Goal: Task Accomplishment & Management: Manage account settings

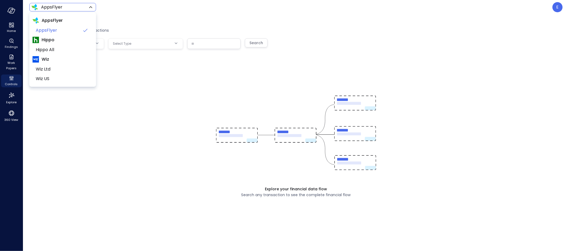
click at [43, 8] on body "Home Findings Work Papers Controls Explore 360 View AppsFlyer ******* ​ E Explo…" at bounding box center [284, 125] width 569 height 251
click at [50, 52] on span "Hippo All" at bounding box center [62, 50] width 53 height 6
type input "*******"
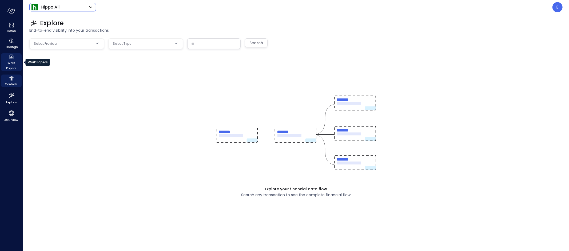
click at [13, 59] on icon "Work Papers" at bounding box center [11, 57] width 4 height 5
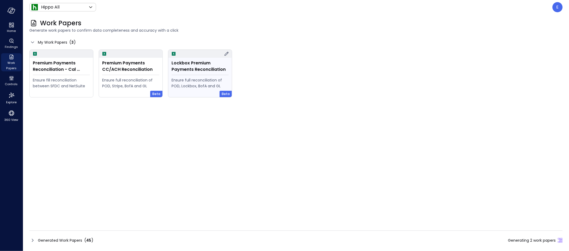
click at [192, 77] on div "Lockbox Premium Payments Reconciliation Ensure full reconciliation of POD, Lock…" at bounding box center [199, 77] width 63 height 39
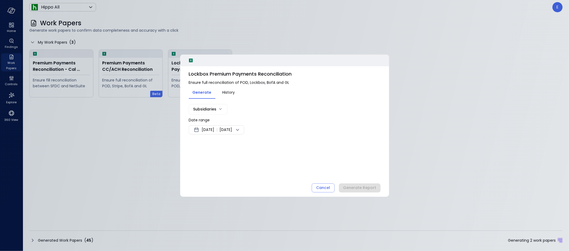
click at [214, 129] on span "[DATE]" at bounding box center [208, 130] width 13 height 6
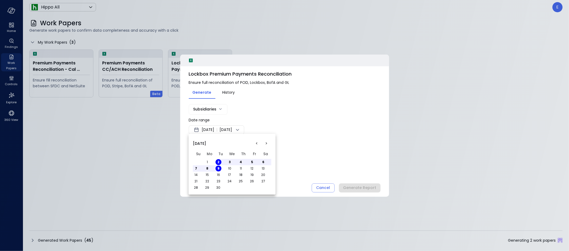
click at [256, 144] on button "<" at bounding box center [257, 144] width 10 height 10
click at [217, 162] on button "1" at bounding box center [218, 162] width 6 height 6
click at [229, 162] on button "2" at bounding box center [230, 162] width 6 height 6
click at [309, 159] on div at bounding box center [284, 125] width 569 height 251
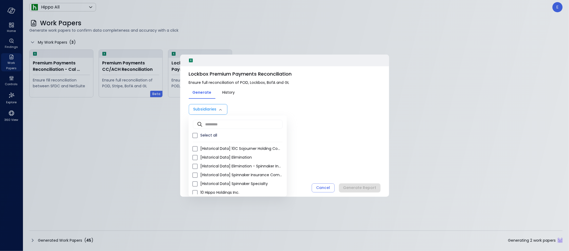
click at [206, 106] on body "Home Findings Work Papers Controls Explore 360 View Hippo All ******* ​ E Work …" at bounding box center [284, 125] width 569 height 251
click at [208, 134] on span "Select all" at bounding box center [241, 136] width 82 height 6
type input "**********"
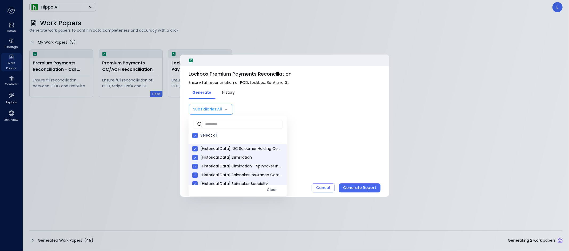
click at [330, 145] on div at bounding box center [284, 125] width 569 height 251
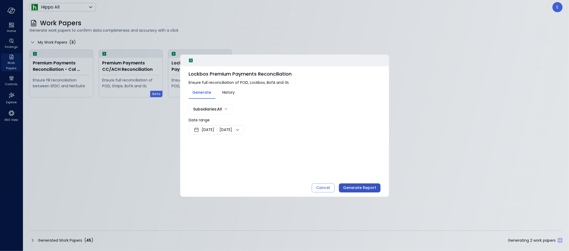
click at [362, 186] on div "Generate Report" at bounding box center [359, 188] width 33 height 7
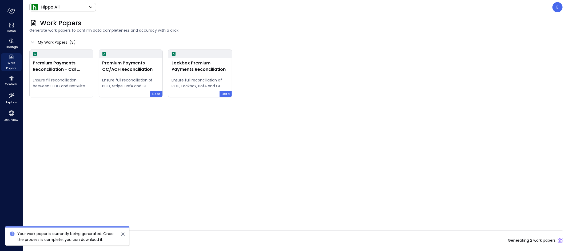
click at [123, 234] on icon "close" at bounding box center [122, 234] width 3 height 3
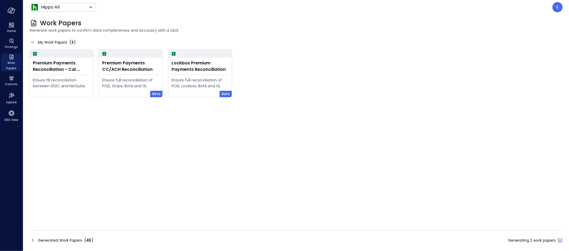
click at [81, 239] on span "Generated Work Papers" at bounding box center [60, 241] width 44 height 6
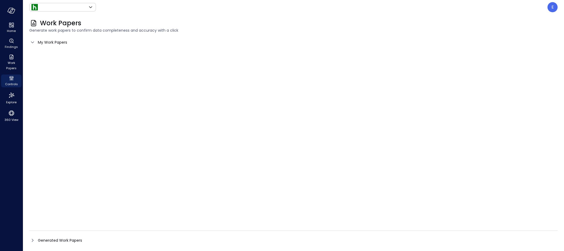
type input "*******"
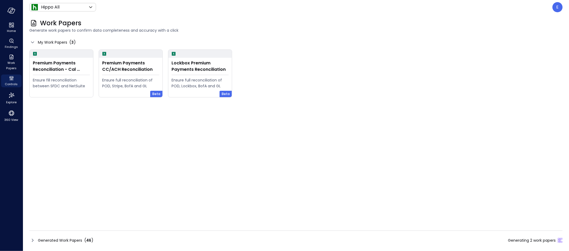
click at [58, 239] on span "Generated Work Papers" at bounding box center [60, 241] width 44 height 6
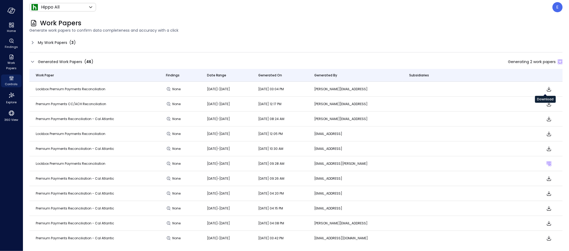
click at [545, 87] on icon "Download" at bounding box center [548, 89] width 6 height 6
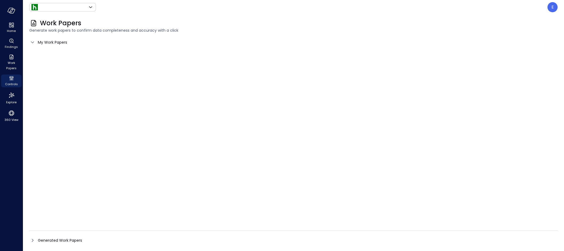
type input "*******"
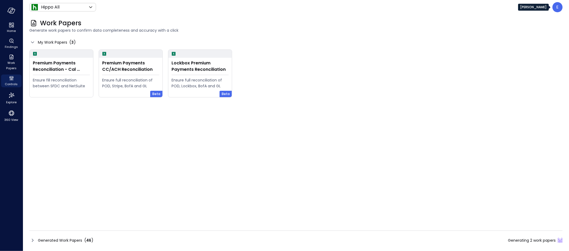
click at [557, 7] on p "E" at bounding box center [557, 7] width 2 height 6
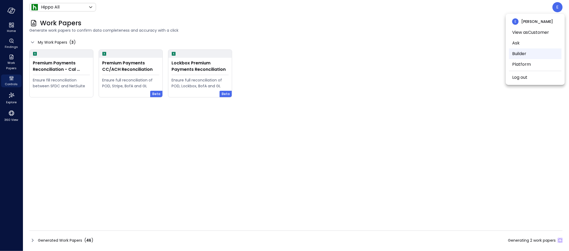
click at [528, 55] on li "Builder" at bounding box center [535, 54] width 53 height 11
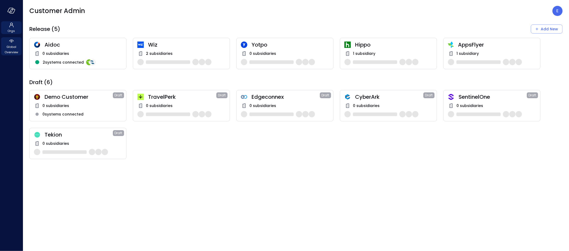
click at [10, 48] on span "Global Overview" at bounding box center [11, 49] width 16 height 11
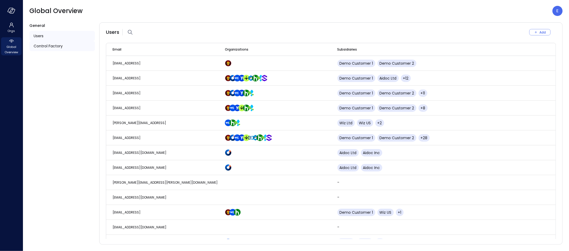
click at [50, 47] on span "Control Factory" at bounding box center [48, 46] width 29 height 6
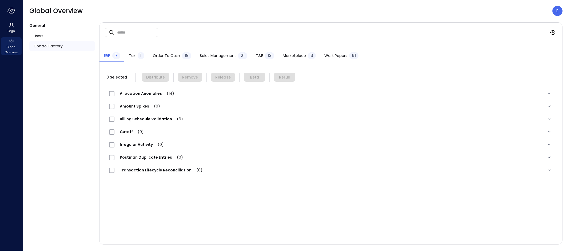
click at [336, 58] on span "Work Papers" at bounding box center [335, 56] width 23 height 6
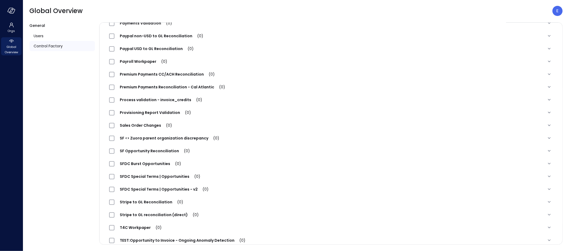
scroll to position [152, 0]
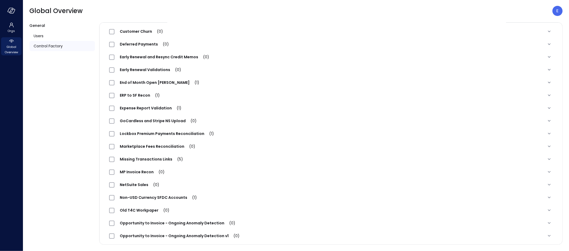
click at [172, 134] on span "Lockbox Premium Payments Reconciliation (1)" at bounding box center [166, 133] width 105 height 5
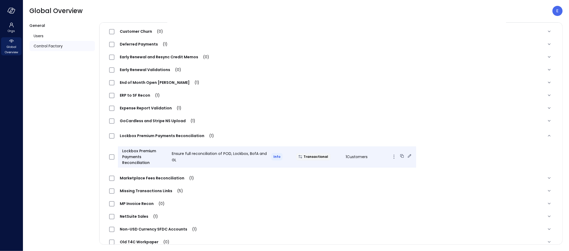
click at [408, 155] on icon at bounding box center [409, 155] width 3 height 3
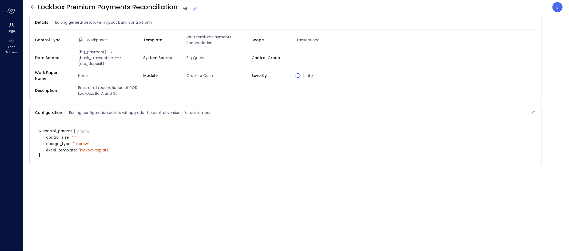
click at [534, 110] on icon at bounding box center [532, 112] width 5 height 5
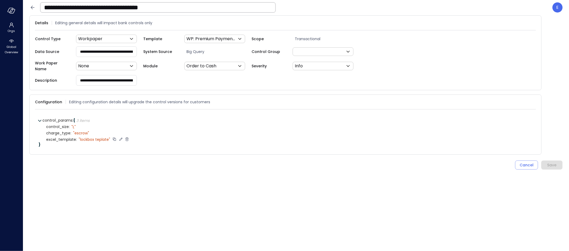
click at [121, 137] on icon at bounding box center [120, 139] width 5 height 5
type textarea "**********"
click at [124, 137] on icon at bounding box center [123, 139] width 5 height 5
click at [550, 162] on div "Save" at bounding box center [551, 165] width 9 height 7
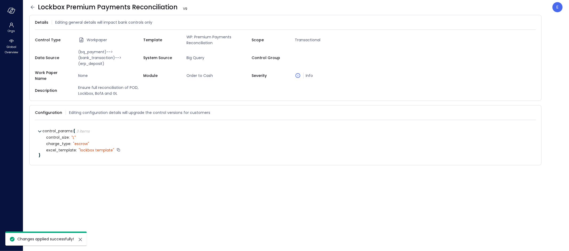
click at [34, 7] on icon at bounding box center [32, 7] width 6 height 6
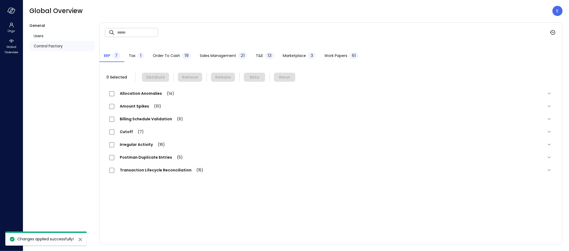
click at [341, 53] on span "Work Papers" at bounding box center [335, 56] width 23 height 6
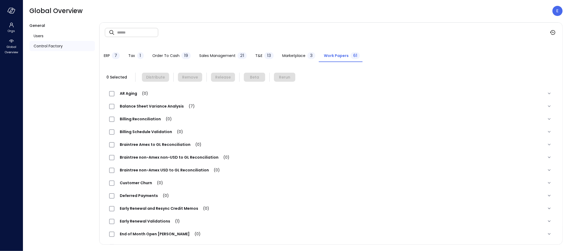
scroll to position [152, 0]
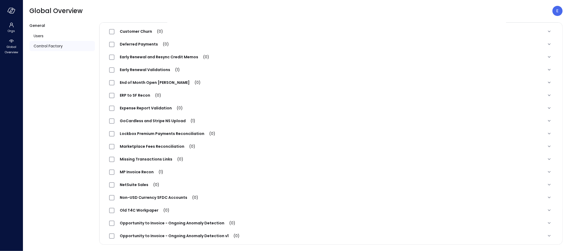
click at [191, 135] on span "Lockbox Premium Payments Reconciliation (0)" at bounding box center [167, 133] width 106 height 5
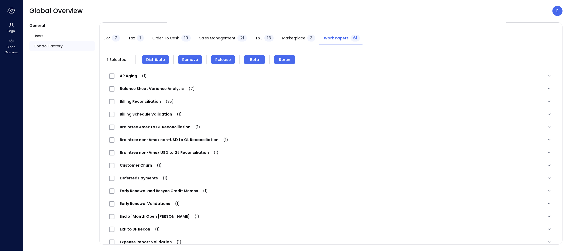
scroll to position [0, 0]
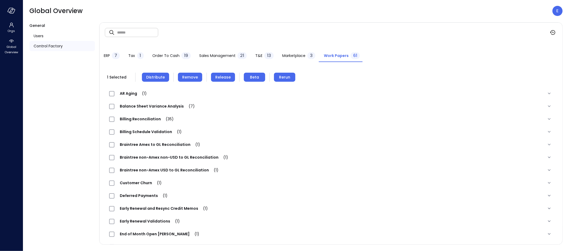
click at [196, 77] on button "Remove" at bounding box center [190, 77] width 24 height 9
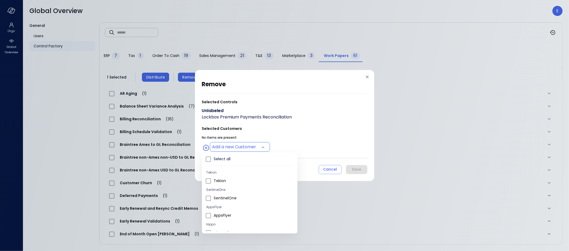
click at [244, 148] on body "Orgs Global Overview Global Overview E General Users Control Factory ​ ​ ERP 7 …" at bounding box center [284, 125] width 569 height 251
click at [222, 227] on span "Hippo All" at bounding box center [253, 230] width 79 height 6
type input "**********"
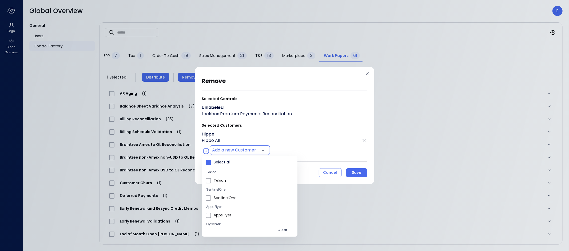
click at [353, 172] on div at bounding box center [284, 125] width 569 height 251
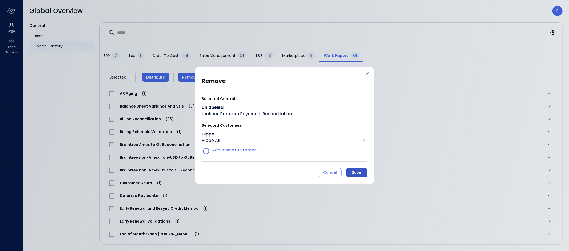
click at [356, 173] on div "Save" at bounding box center [356, 173] width 9 height 7
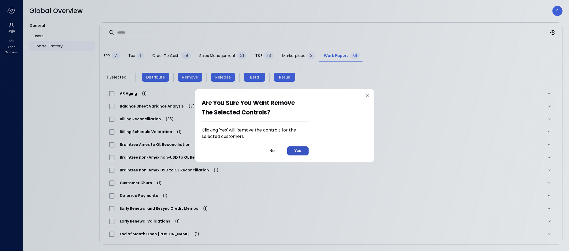
click at [298, 150] on div "Yes" at bounding box center [297, 151] width 7 height 7
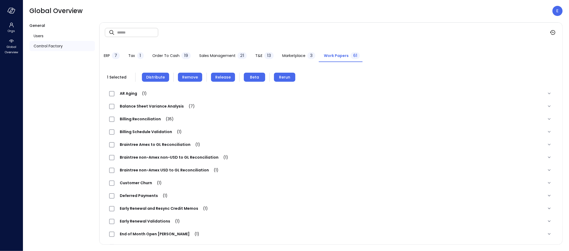
click at [159, 78] on span "Distribute" at bounding box center [155, 77] width 19 height 6
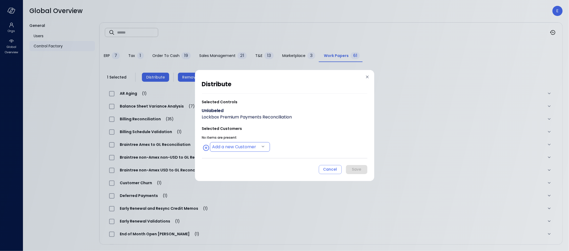
click at [234, 144] on body "Orgs Global Overview Global Overview E General Users Control Factory ​ ​ ERP 7 …" at bounding box center [284, 125] width 569 height 251
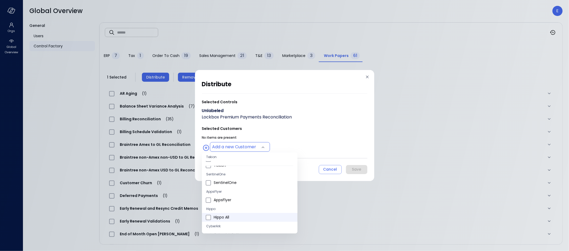
scroll to position [23, 0]
click at [226, 207] on span "Hippo All" at bounding box center [253, 210] width 79 height 6
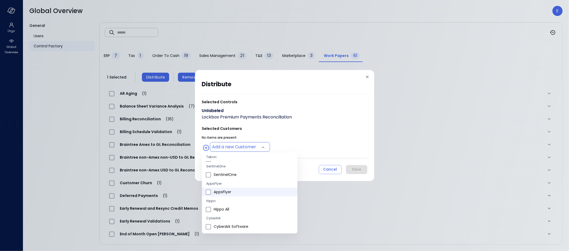
type input "**********"
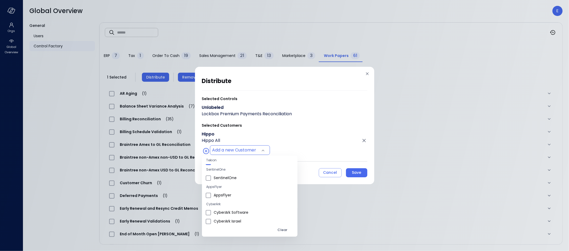
click at [358, 172] on div at bounding box center [284, 125] width 569 height 251
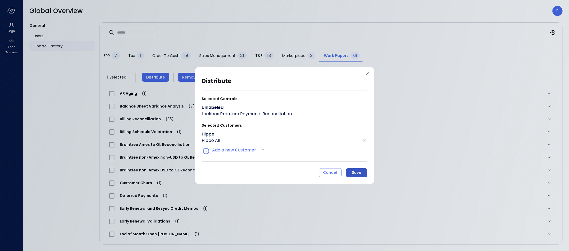
click at [358, 173] on div "Save" at bounding box center [356, 173] width 9 height 7
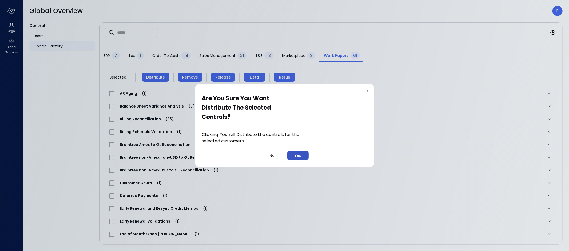
click at [303, 156] on button "Yes" at bounding box center [297, 155] width 21 height 9
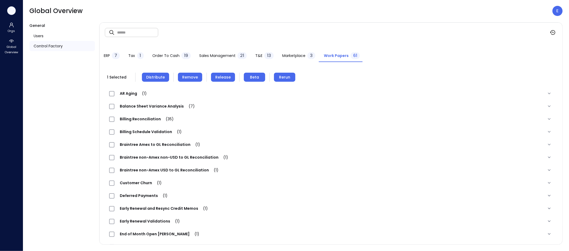
click at [9, 11] on icon "button" at bounding box center [11, 11] width 8 height 6
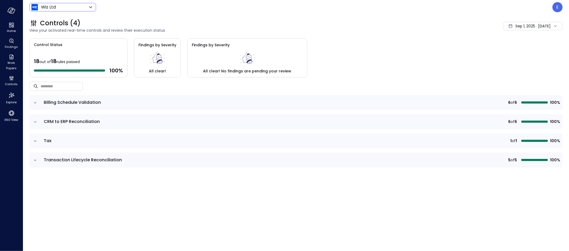
click at [55, 7] on body "Home Findings Work Papers Controls Explore 360 View Wiz Ltd ****** ​ E Controls…" at bounding box center [284, 125] width 569 height 251
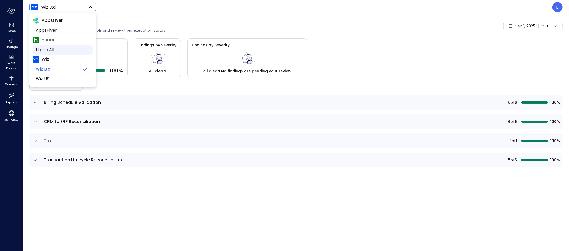
click at [56, 49] on span "Hippo All" at bounding box center [62, 50] width 53 height 6
type input "*******"
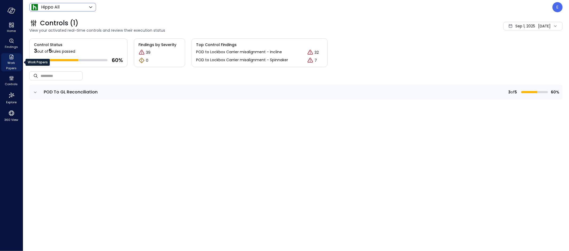
click at [12, 62] on span "Work Papers" at bounding box center [11, 65] width 16 height 11
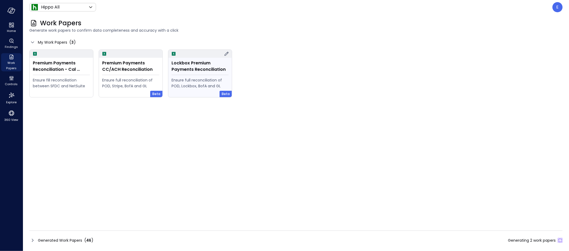
click at [187, 71] on div "Lockbox Premium Payments Reconciliation" at bounding box center [199, 66] width 57 height 13
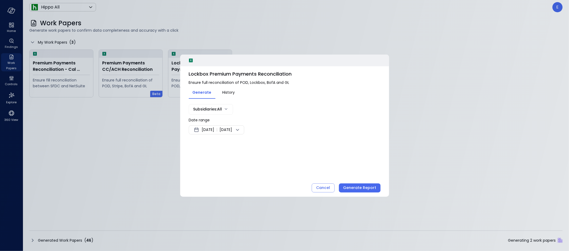
click at [214, 130] on span "Sep 2, 2025" at bounding box center [208, 130] width 13 height 6
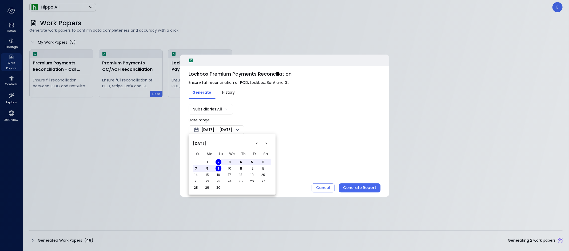
click at [258, 142] on button "<" at bounding box center [257, 144] width 10 height 10
click at [219, 162] on button "1" at bounding box center [218, 162] width 6 height 6
click at [231, 163] on button "2" at bounding box center [230, 162] width 6 height 6
click at [312, 153] on div at bounding box center [284, 125] width 569 height 251
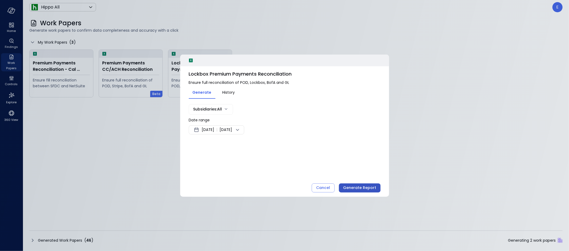
click at [360, 185] on div "Generate Report" at bounding box center [359, 188] width 33 height 7
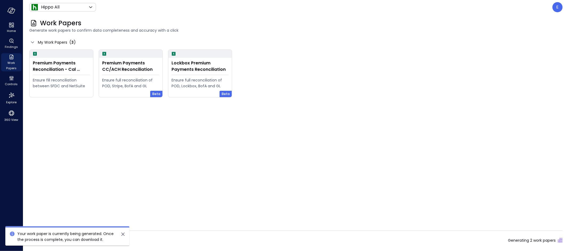
click at [124, 234] on icon "close" at bounding box center [123, 234] width 6 height 6
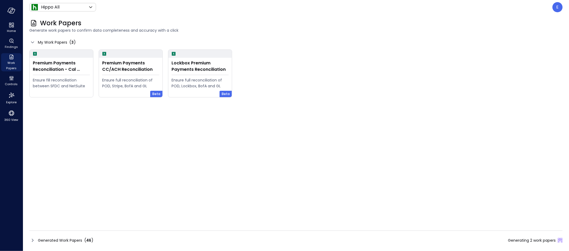
click at [69, 239] on span "Generated Work Papers" at bounding box center [60, 241] width 44 height 6
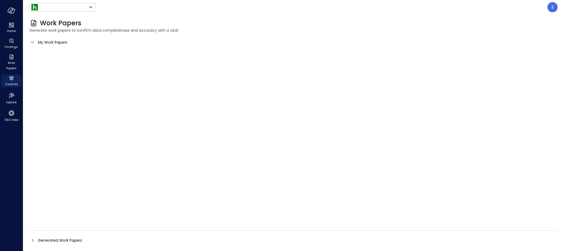
type input "*******"
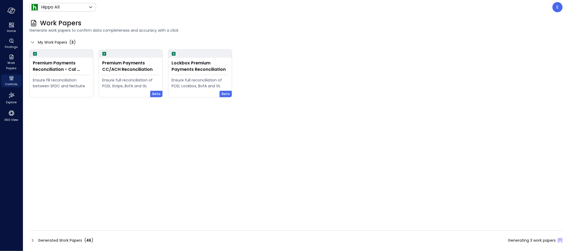
click at [61, 242] on span "Generated Work Papers" at bounding box center [60, 241] width 44 height 6
click at [48, 241] on span "Generated Work Papers" at bounding box center [60, 241] width 44 height 6
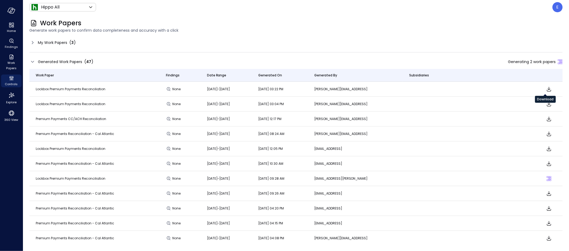
click at [546, 91] on icon "Download" at bounding box center [548, 89] width 6 height 6
click at [556, 10] on p "E" at bounding box center [557, 7] width 2 height 6
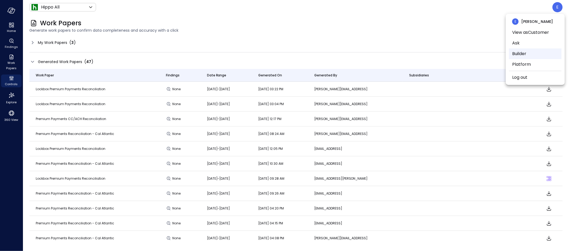
click at [527, 57] on li "Builder" at bounding box center [535, 54] width 53 height 11
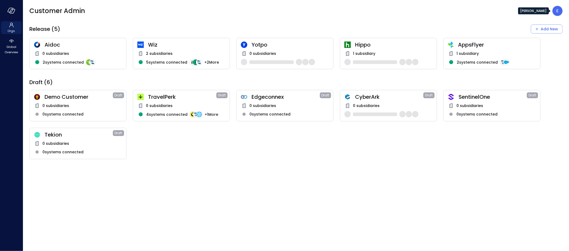
click at [557, 10] on p "E" at bounding box center [557, 11] width 2 height 6
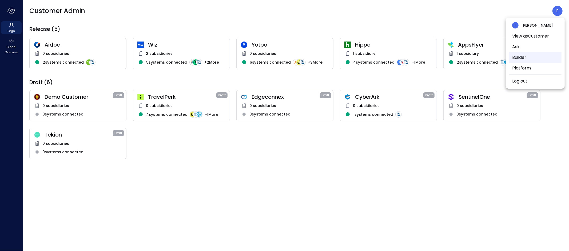
click at [526, 55] on li "Builder" at bounding box center [535, 57] width 53 height 11
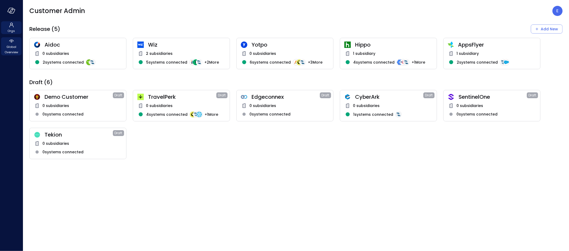
click at [13, 44] on span "Global Overview" at bounding box center [11, 49] width 16 height 11
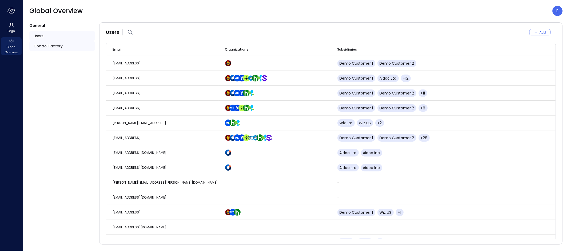
click at [57, 44] on span "Control Factory" at bounding box center [48, 46] width 29 height 6
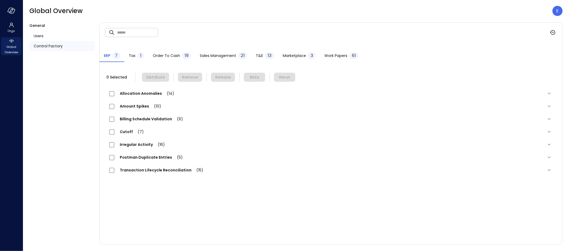
click at [339, 56] on span "Work Papers" at bounding box center [335, 56] width 23 height 6
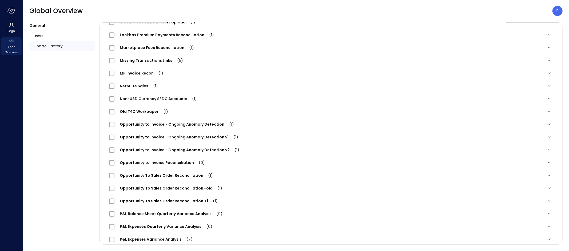
scroll to position [249, 0]
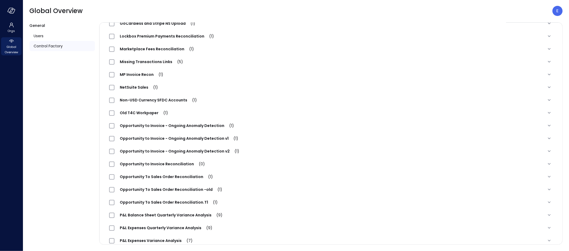
click at [158, 37] on span "Lockbox Premium Payments Reconciliation (1)" at bounding box center [166, 36] width 105 height 5
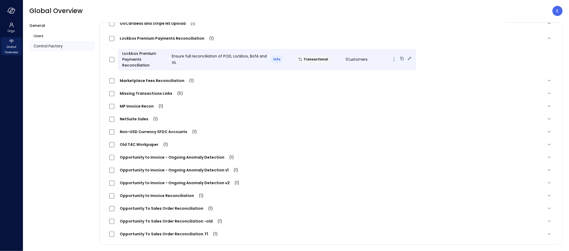
click at [399, 57] on icon at bounding box center [401, 58] width 5 height 5
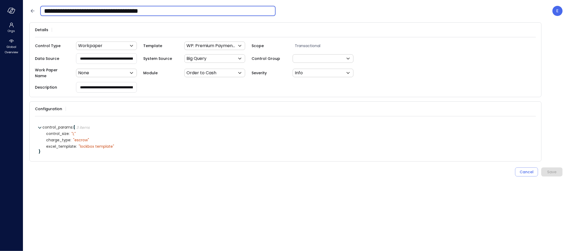
click at [181, 13] on input "**********" at bounding box center [157, 11] width 235 height 14
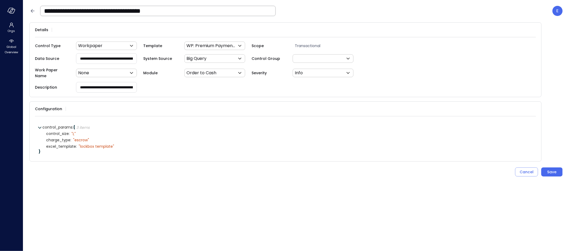
click at [197, 15] on input "**********" at bounding box center [157, 11] width 235 height 14
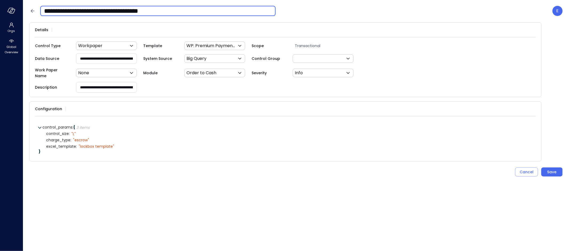
click at [44, 11] on input "**********" at bounding box center [157, 11] width 235 height 14
type input "**********"
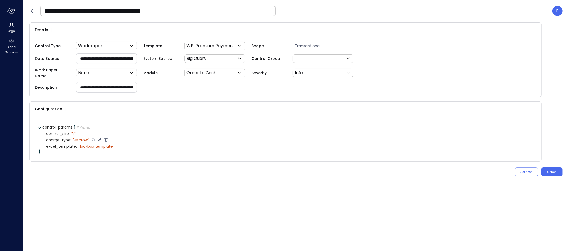
click at [106, 138] on icon at bounding box center [105, 140] width 5 height 5
click at [105, 126] on icon at bounding box center [104, 127] width 3 height 3
click at [523, 152] on icon at bounding box center [523, 154] width 5 height 5
click at [111, 126] on icon at bounding box center [110, 127] width 2 height 2
click at [164, 125] on icon at bounding box center [162, 127] width 5 height 5
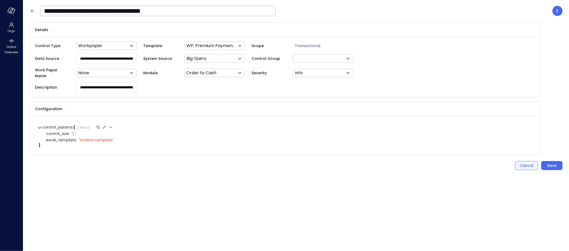
click at [522, 166] on button "Cancel" at bounding box center [526, 165] width 23 height 9
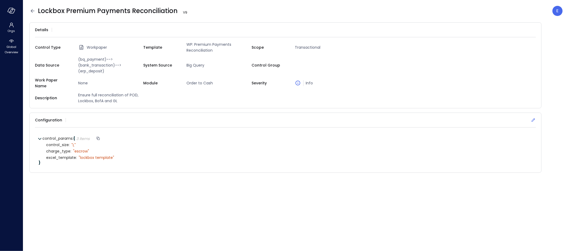
click at [532, 118] on icon at bounding box center [532, 120] width 5 height 5
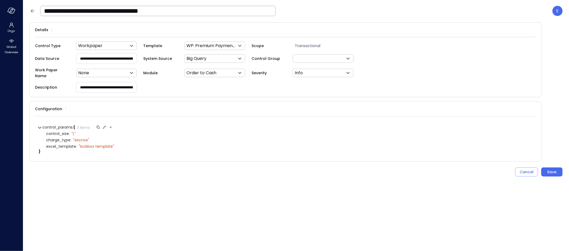
click at [112, 125] on icon at bounding box center [110, 127] width 5 height 5
type input "**********"
click at [157, 125] on icon at bounding box center [157, 127] width 5 height 5
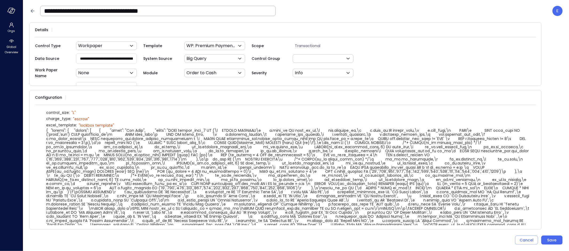
scroll to position [24, 0]
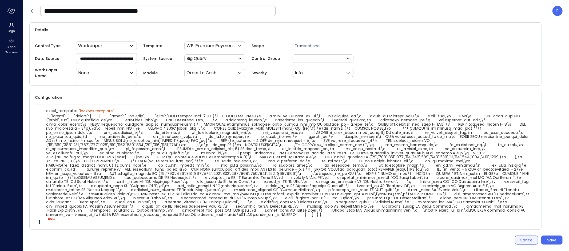
click at [530, 239] on div "Cancel" at bounding box center [526, 240] width 14 height 7
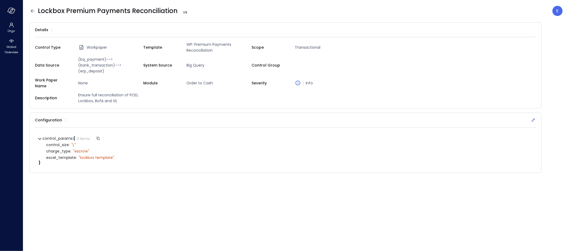
click at [531, 118] on icon at bounding box center [532, 120] width 5 height 5
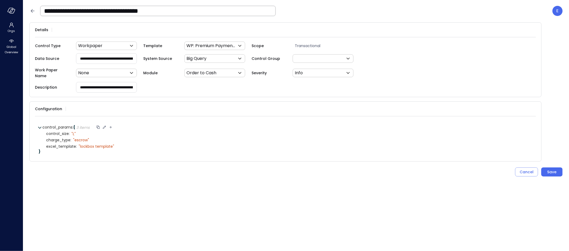
click at [113, 125] on icon at bounding box center [110, 127] width 5 height 5
type input "******"
click at [159, 125] on icon at bounding box center [157, 127] width 5 height 5
click at [77, 150] on icon at bounding box center [77, 152] width 5 height 5
select select "****"
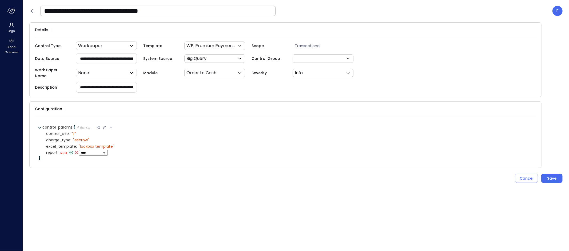
click at [92, 151] on select "****** ****** ******* **** ****** *****" at bounding box center [93, 152] width 25 height 3
paste textarea "**********"
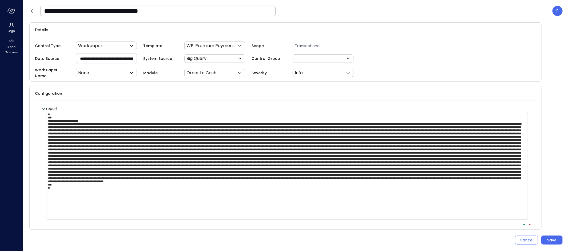
scroll to position [38, 0]
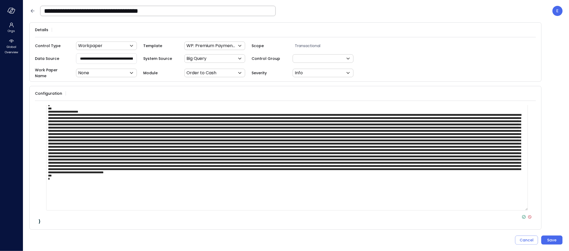
type textarea "**********"
click at [521, 215] on icon at bounding box center [523, 217] width 5 height 5
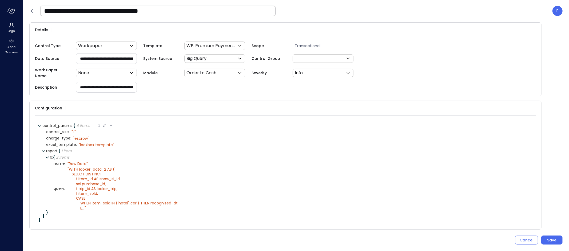
scroll to position [0, 0]
click at [100, 150] on icon at bounding box center [99, 152] width 5 height 5
click at [81, 215] on icon at bounding box center [80, 216] width 5 height 5
click at [86, 151] on icon at bounding box center [86, 152] width 3 height 3
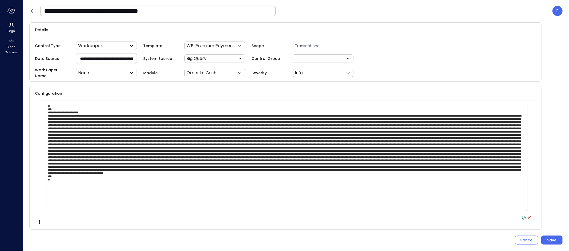
scroll to position [13, 0]
click at [527, 216] on icon at bounding box center [529, 218] width 5 height 5
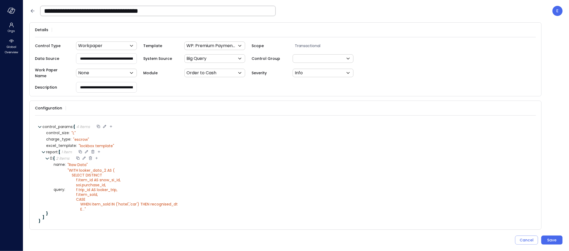
click at [91, 156] on icon at bounding box center [90, 158] width 5 height 5
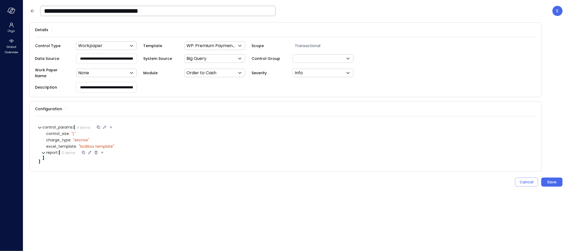
click at [103, 150] on icon at bounding box center [102, 152] width 5 height 5
click at [74, 157] on icon at bounding box center [74, 159] width 5 height 5
select select "****"
click at [81, 158] on select "****** ****** ******* **** ****** *****" at bounding box center [89, 159] width 25 height 3
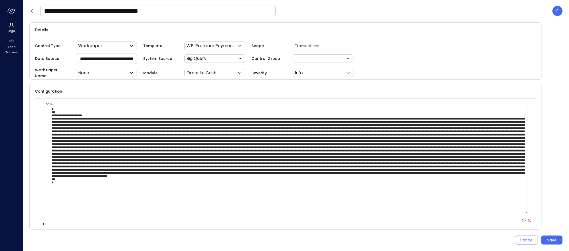
scroll to position [45, 0]
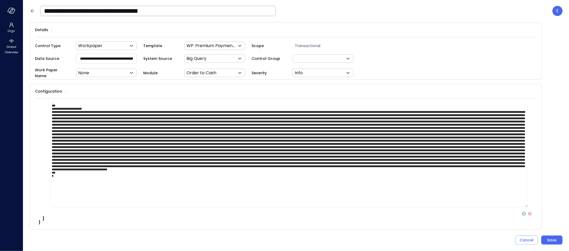
type textarea "**********"
click at [523, 214] on icon at bounding box center [524, 214] width 2 height 1
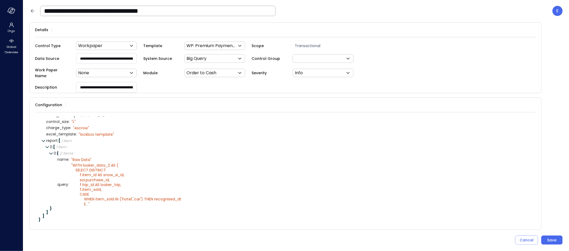
scroll to position [5, 0]
click at [82, 148] on icon at bounding box center [81, 149] width 3 height 3
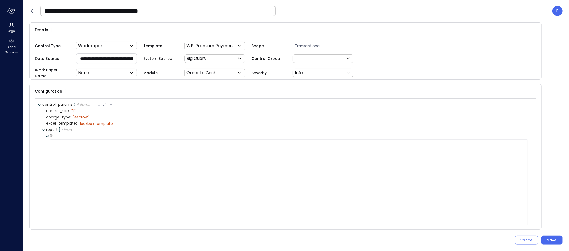
scroll to position [0, 0]
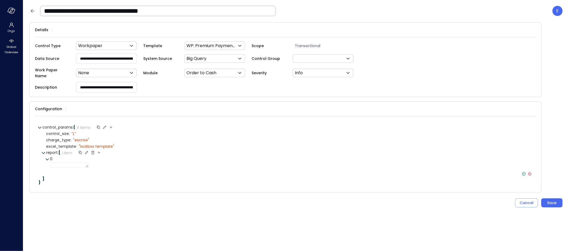
click at [93, 151] on icon at bounding box center [92, 153] width 3 height 4
click at [90, 194] on form "**********" at bounding box center [295, 133] width 533 height 223
click at [524, 169] on div "Cancel" at bounding box center [526, 172] width 14 height 7
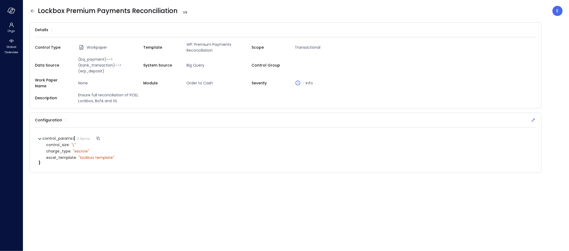
click at [533, 118] on icon at bounding box center [532, 120] width 5 height 5
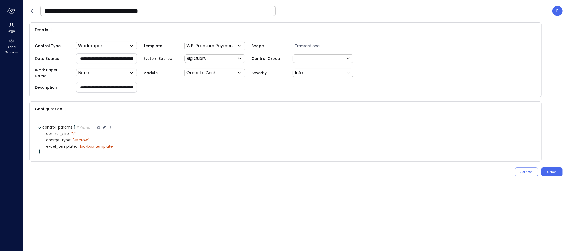
click at [112, 125] on icon at bounding box center [110, 127] width 5 height 5
click at [158, 127] on icon at bounding box center [157, 127] width 2 height 1
click at [78, 150] on icon at bounding box center [77, 152] width 5 height 5
select select "****"
click at [86, 151] on select "****** ****** ******* **** ****** *****" at bounding box center [93, 152] width 25 height 3
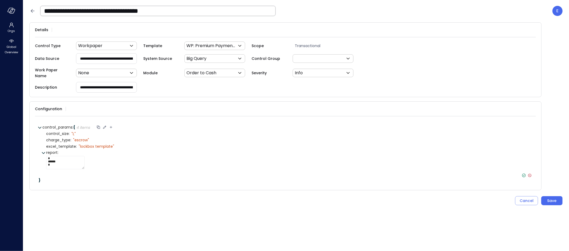
click at [524, 173] on icon at bounding box center [523, 175] width 5 height 5
click at [80, 157] on icon at bounding box center [80, 159] width 5 height 5
click at [90, 151] on icon at bounding box center [89, 152] width 3 height 3
paste textarea "* ****** * ******"
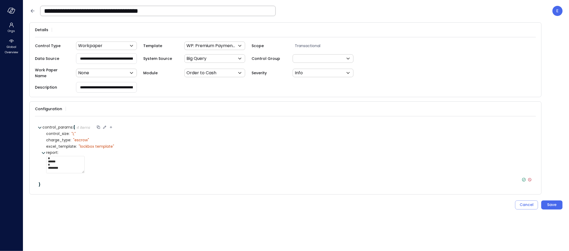
drag, startPoint x: 60, startPoint y: 159, endPoint x: 43, endPoint y: 158, distance: 16.8
click at [46, 158] on div "report : ] * ****** * ******** { 1 item } sheets:[" at bounding box center [289, 166] width 486 height 33
click at [524, 175] on icon at bounding box center [524, 175] width 2 height 1
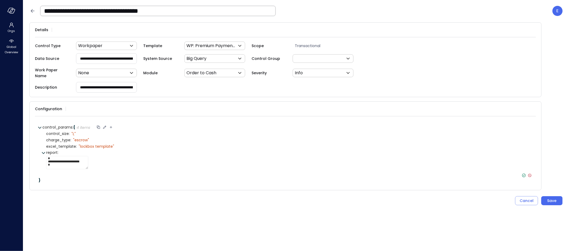
drag, startPoint x: 59, startPoint y: 162, endPoint x: 63, endPoint y: 24, distance: 137.9
paste textarea "**********"
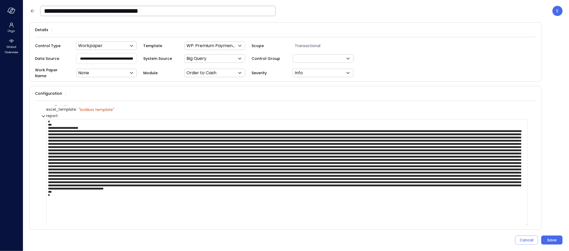
type textarea "**********"
click at [47, 120] on div at bounding box center [45, 178] width 7 height 120
click at [52, 123] on textarea at bounding box center [286, 173] width 481 height 108
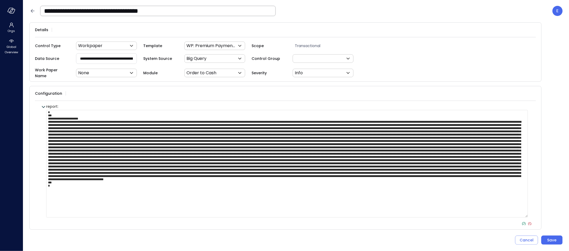
scroll to position [38, 0]
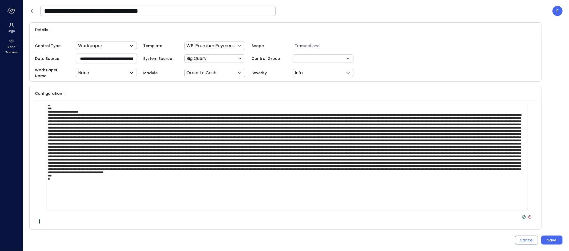
click at [521, 216] on icon at bounding box center [523, 217] width 5 height 5
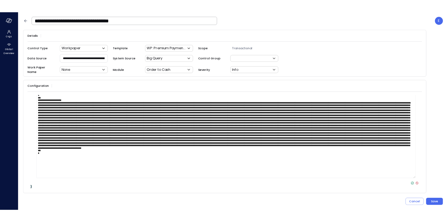
scroll to position [0, 0]
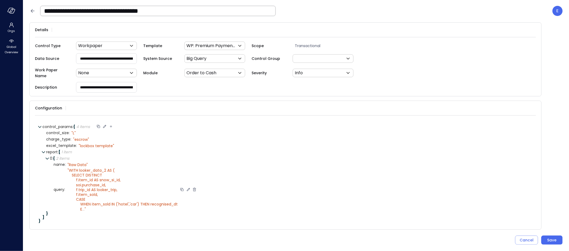
click at [193, 188] on icon at bounding box center [194, 190] width 3 height 4
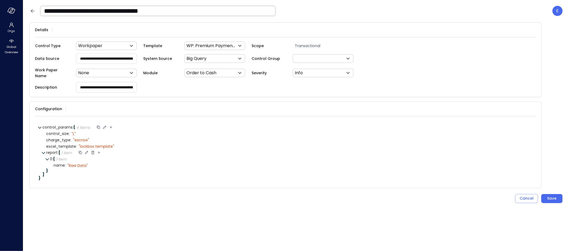
click at [94, 150] on icon at bounding box center [92, 152] width 5 height 5
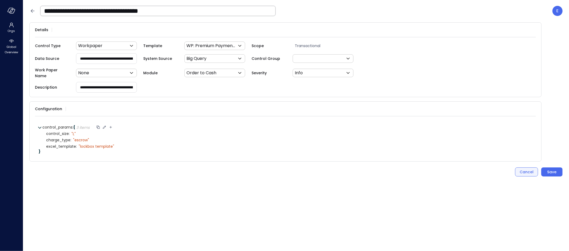
click at [529, 169] on div "Cancel" at bounding box center [526, 172] width 14 height 7
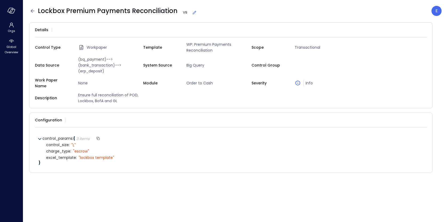
click at [106, 62] on span "(bq_payment)-->(bank_transaction)-->(erp_deposit)" at bounding box center [109, 66] width 67 height 18
click at [424, 29] on icon at bounding box center [423, 29] width 5 height 5
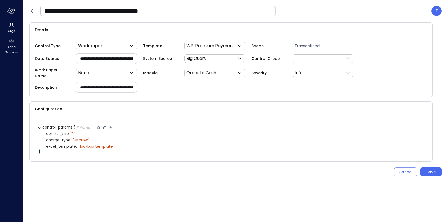
click at [95, 57] on input "**********" at bounding box center [106, 59] width 60 height 10
click at [105, 85] on input "**********" at bounding box center [106, 87] width 60 height 10
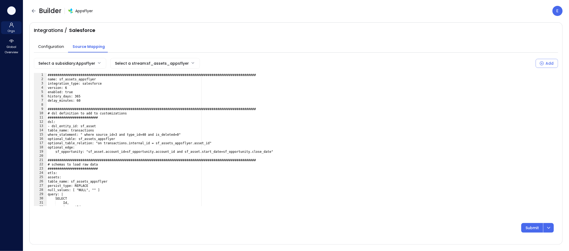
click at [14, 10] on icon "button" at bounding box center [11, 11] width 8 height 6
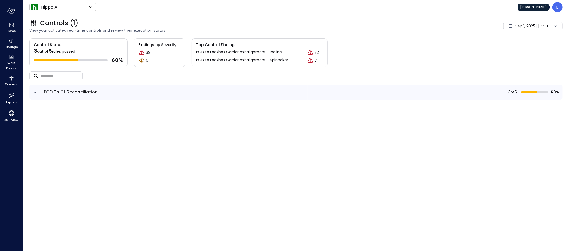
click at [553, 6] on div "E" at bounding box center [557, 7] width 10 height 10
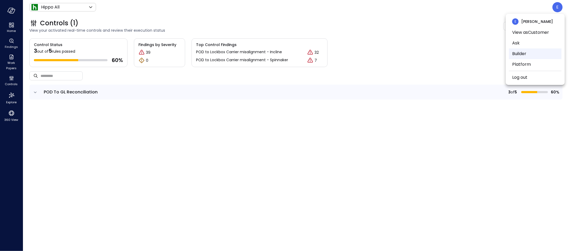
click at [528, 51] on li "Builder" at bounding box center [535, 54] width 53 height 11
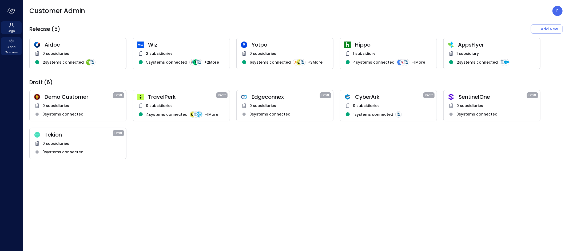
click at [12, 44] on span "Global Overview" at bounding box center [11, 49] width 16 height 11
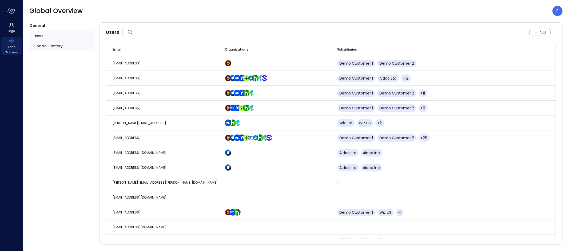
click at [45, 47] on span "Control Factory" at bounding box center [48, 46] width 29 height 6
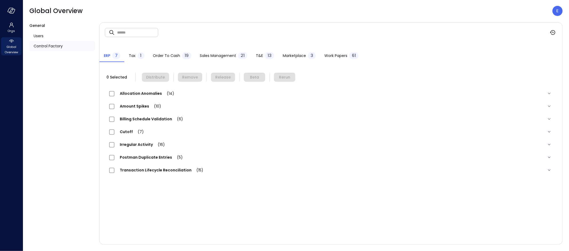
click at [341, 55] on span "Work Papers" at bounding box center [335, 56] width 23 height 6
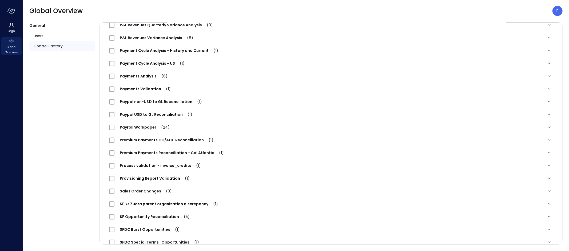
scroll to position [628, 0]
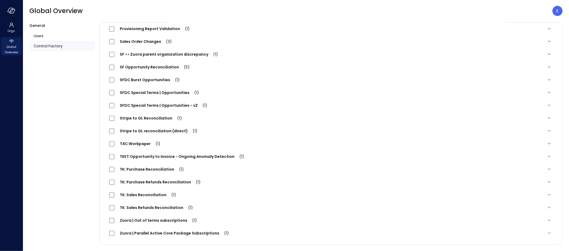
click at [131, 169] on span "TK: Purchase Reconciliation (1)" at bounding box center [151, 169] width 75 height 5
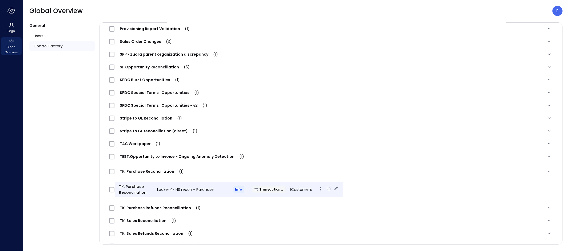
click at [333, 188] on icon at bounding box center [335, 188] width 5 height 5
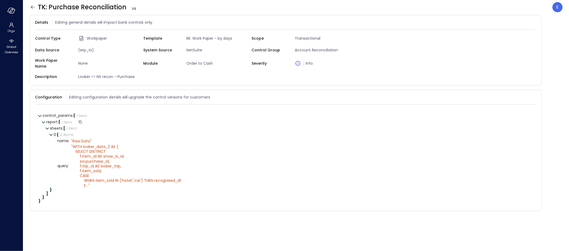
click at [47, 119] on span "report :" at bounding box center [52, 121] width 12 height 5
click at [95, 113] on div at bounding box center [95, 115] width 5 height 5
click at [533, 95] on icon at bounding box center [532, 97] width 5 height 5
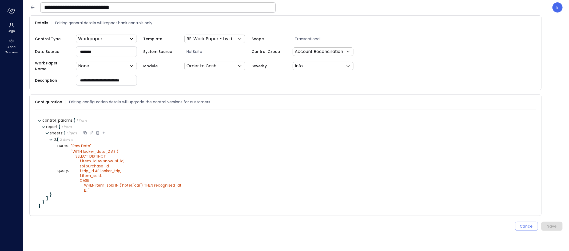
click at [85, 131] on div at bounding box center [85, 133] width 5 height 5
click at [44, 125] on icon at bounding box center [44, 127] width 4 height 4
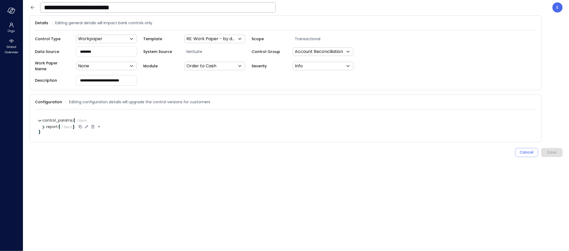
click at [44, 126] on icon at bounding box center [43, 128] width 4 height 4
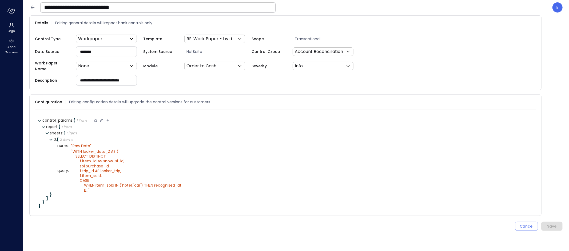
click at [40, 119] on icon at bounding box center [40, 121] width 4 height 4
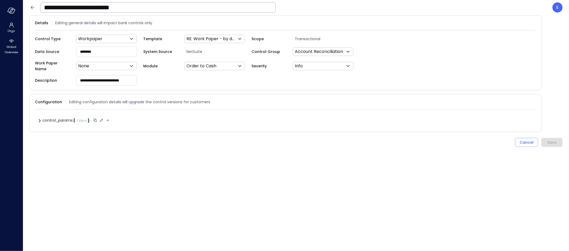
click at [40, 119] on icon at bounding box center [40, 120] width 2 height 3
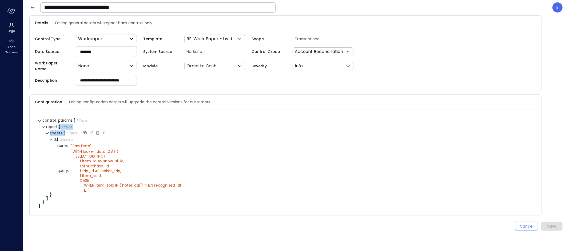
drag, startPoint x: 58, startPoint y: 123, endPoint x: 65, endPoint y: 132, distance: 11.4
click at [65, 132] on div "report : { 1 item } sheets : [ 1 item ] 0 : { 2 items } name : " Raw Data" quer…" at bounding box center [289, 164] width 486 height 80
copy div "{ 1 item } sheets : ["
click at [70, 131] on div "1 item" at bounding box center [71, 133] width 10 height 4
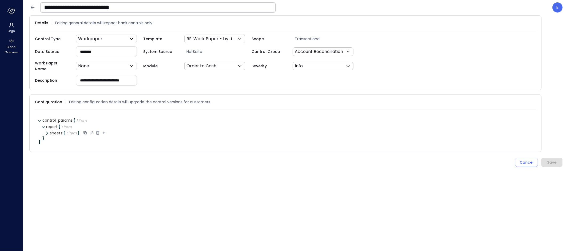
click at [72, 131] on div "1 item" at bounding box center [71, 133] width 10 height 4
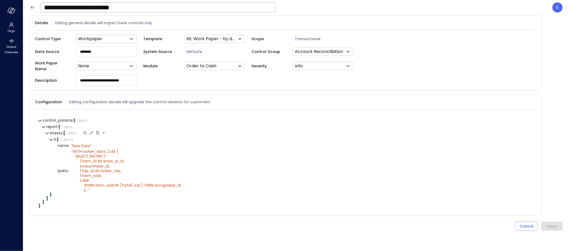
click at [86, 131] on div at bounding box center [85, 133] width 5 height 5
click at [35, 9] on icon at bounding box center [32, 7] width 6 height 6
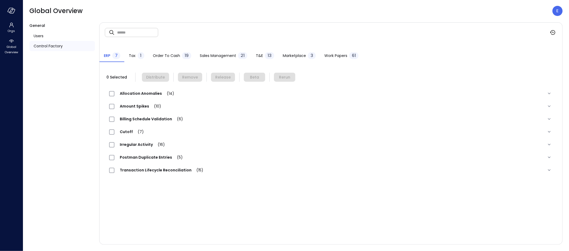
click at [333, 58] on span "Work Papers" at bounding box center [335, 56] width 23 height 6
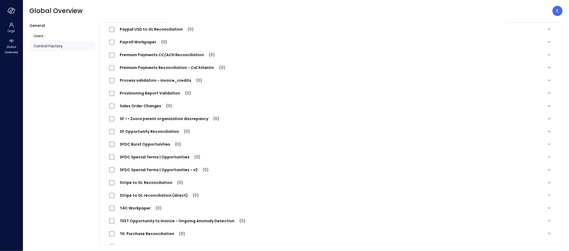
scroll to position [547, 0]
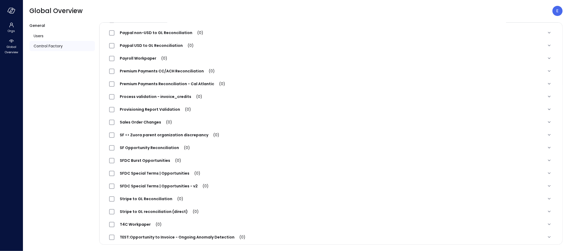
click at [194, 82] on span "Premium Payments Reconciliation - Cal Atlantic (0)" at bounding box center [172, 83] width 116 height 5
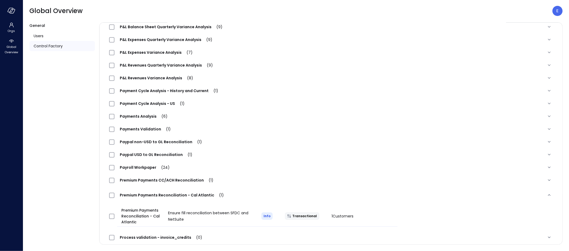
scroll to position [516, 0]
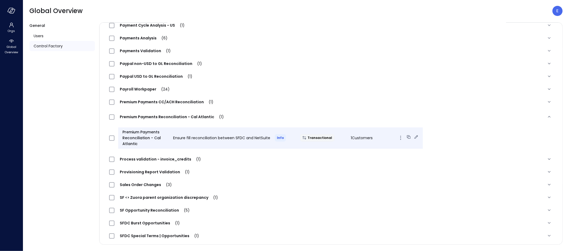
click at [406, 137] on icon at bounding box center [408, 137] width 5 height 5
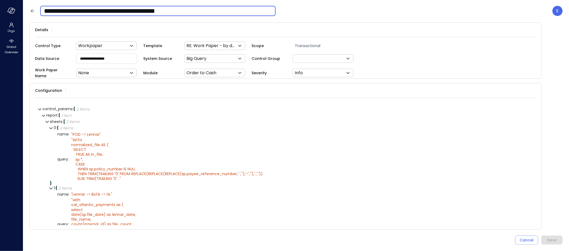
drag, startPoint x: 162, startPoint y: 11, endPoint x: 208, endPoint y: 13, distance: 46.1
click at [208, 13] on input "**********" at bounding box center [157, 11] width 235 height 14
click at [189, 9] on input "**********" at bounding box center [157, 11] width 235 height 14
type input "**********"
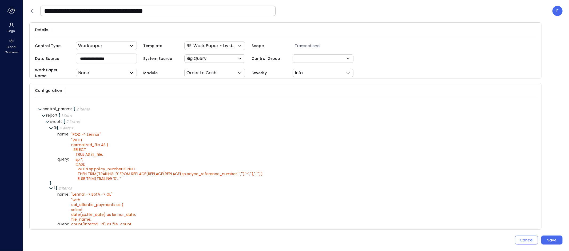
click at [90, 58] on input "**********" at bounding box center [106, 59] width 60 height 10
paste input "**********"
type input "**********"
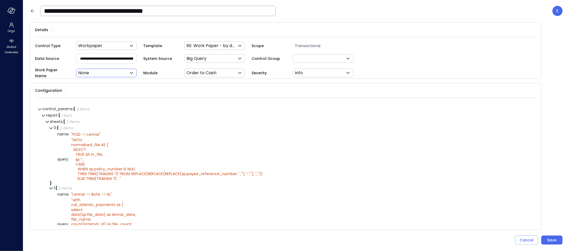
click at [99, 72] on body "**********" at bounding box center [284, 125] width 569 height 251
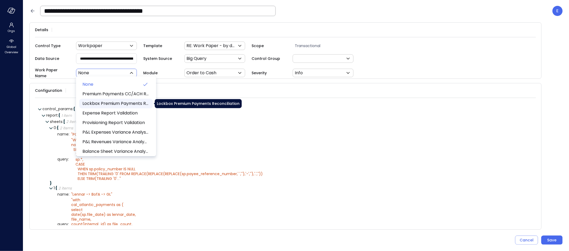
click at [109, 102] on span "Lockbox Premium Payments Reconciliation" at bounding box center [115, 104] width 66 height 6
type input "****"
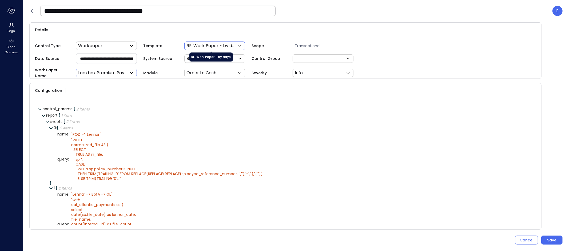
click at [228, 47] on body "**********" at bounding box center [284, 125] width 569 height 251
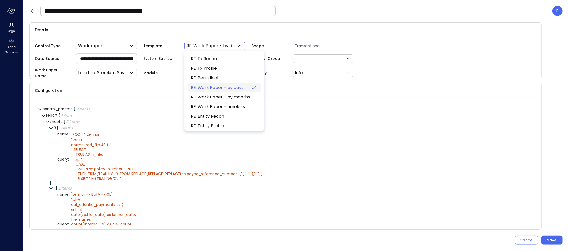
click at [215, 89] on span "RE: Work Paper - by days" at bounding box center [220, 88] width 58 height 6
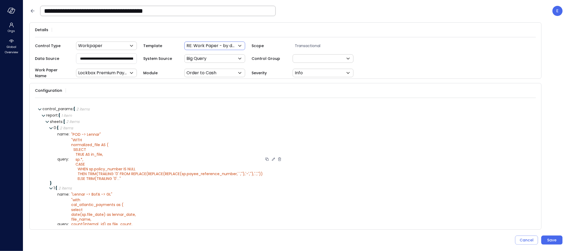
click at [146, 142] on div "" WITH normalized_file AS ( SELECT TRUE AS in_file, sp.*, CASE WHEN sp.policy_n…" at bounding box center [166, 160] width 191 height 44
click at [111, 132] on icon at bounding box center [111, 134] width 5 height 5
paste textarea "*"
type textarea "**********"
click at [116, 132] on icon at bounding box center [115, 134] width 5 height 5
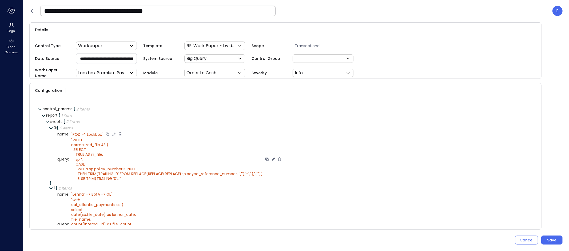
click at [272, 158] on icon at bounding box center [273, 159] width 3 height 3
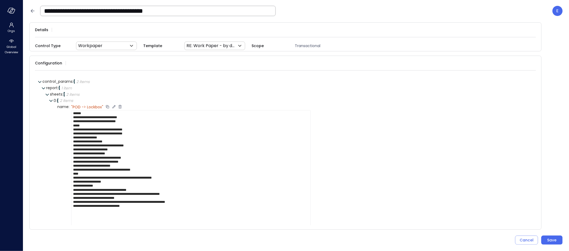
scroll to position [7, 0]
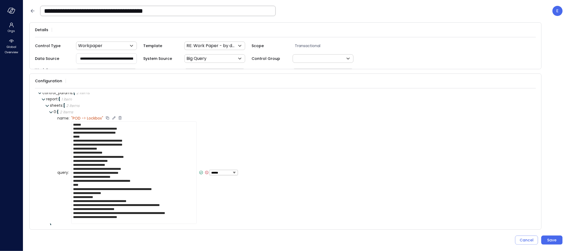
drag, startPoint x: 145, startPoint y: 208, endPoint x: 166, endPoint y: 207, distance: 20.5
click at [166, 207] on textarea "**********" at bounding box center [133, 173] width 125 height 103
type textarea "**********"
click at [195, 172] on icon at bounding box center [196, 172] width 2 height 1
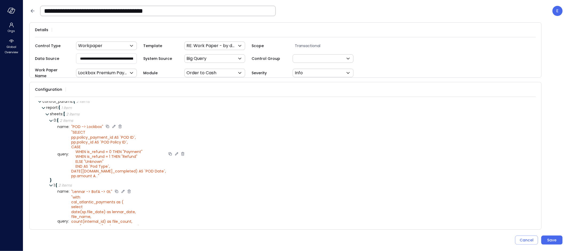
click at [122, 189] on icon at bounding box center [123, 191] width 5 height 5
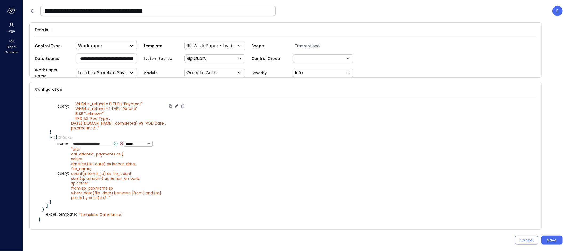
scroll to position [52, 0]
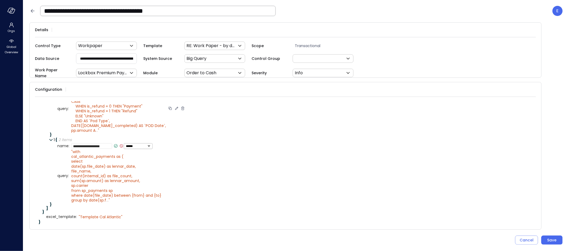
click at [109, 145] on textarea "**********" at bounding box center [91, 146] width 41 height 6
paste textarea
type textarea "**********"
click at [115, 144] on icon at bounding box center [115, 146] width 5 height 5
click at [171, 174] on icon at bounding box center [172, 176] width 5 height 5
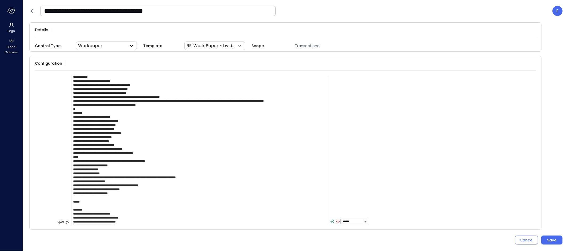
scroll to position [130, 0]
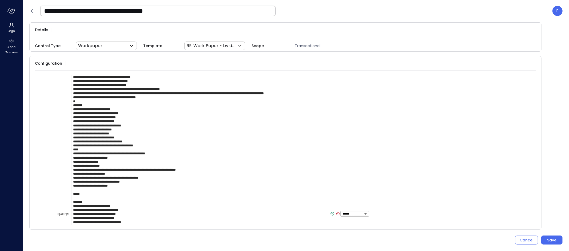
drag, startPoint x: 276, startPoint y: 91, endPoint x: 296, endPoint y: 91, distance: 19.7
click at [296, 91] on textarea at bounding box center [199, 214] width 256 height 336
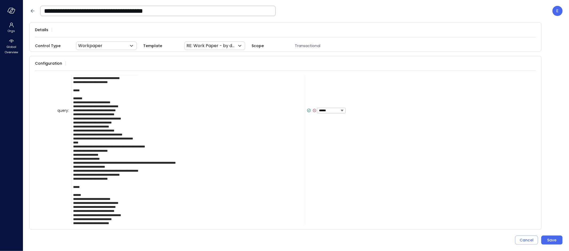
scroll to position [234, 0]
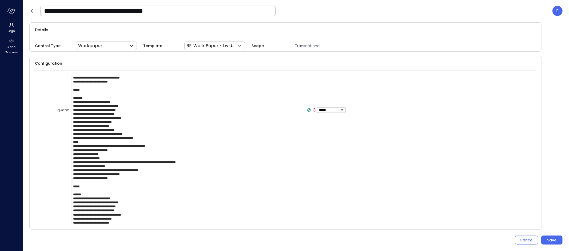
type textarea "**********"
click at [309, 108] on icon at bounding box center [308, 110] width 5 height 5
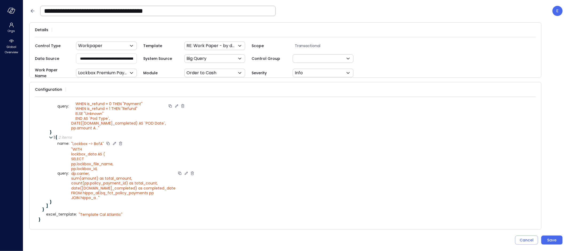
scroll to position [52, 0]
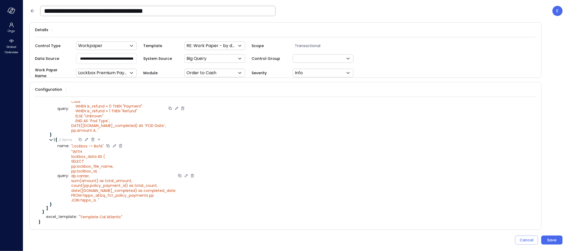
click at [81, 137] on div at bounding box center [80, 139] width 5 height 5
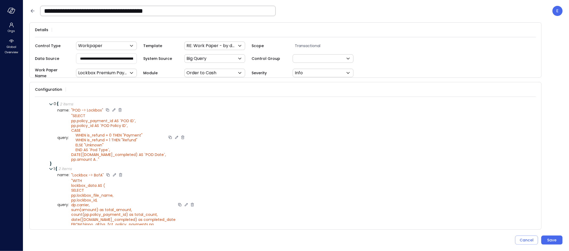
scroll to position [0, 0]
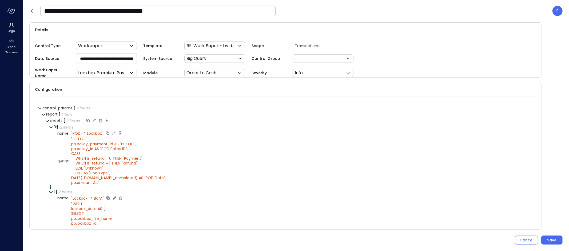
click at [107, 119] on icon at bounding box center [107, 120] width 2 height 2
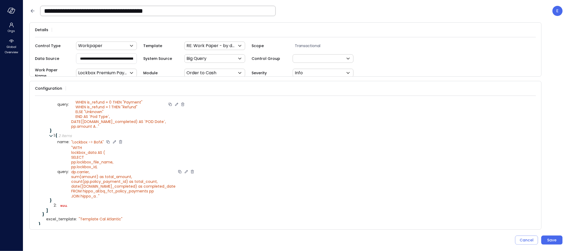
scroll to position [57, 0]
click at [77, 201] on icon at bounding box center [77, 203] width 5 height 5
select select "****"
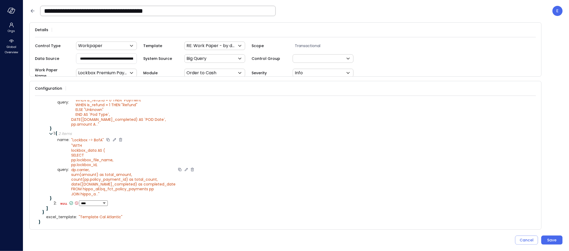
click at [87, 202] on select "****** ****** ******* **** ****** *****" at bounding box center [93, 203] width 25 height 3
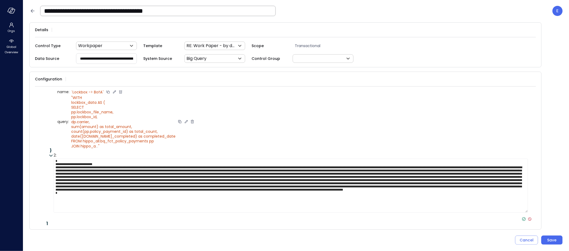
scroll to position [111, 0]
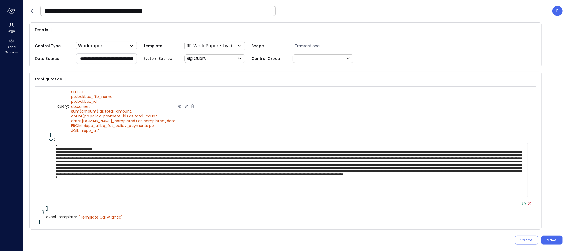
type textarea "**********"
click at [521, 202] on icon at bounding box center [523, 204] width 5 height 5
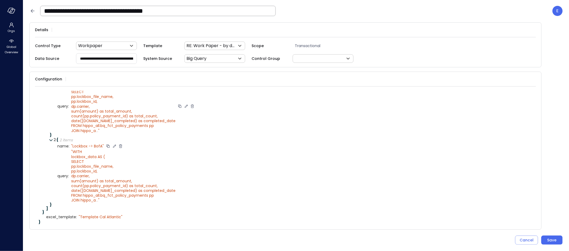
click at [114, 145] on icon at bounding box center [114, 146] width 3 height 3
type textarea "**********"
click at [114, 144] on icon at bounding box center [115, 146] width 5 height 5
click at [184, 174] on icon at bounding box center [186, 176] width 5 height 5
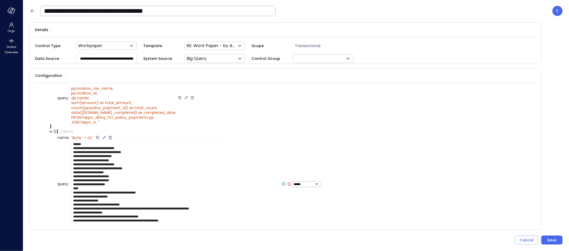
scroll to position [4, 0]
drag, startPoint x: 123, startPoint y: 220, endPoint x: 144, endPoint y: 220, distance: 21.1
click at [144, 220] on textarea "**********" at bounding box center [147, 184] width 153 height 86
type textarea "**********"
click at [283, 183] on icon at bounding box center [284, 183] width 2 height 1
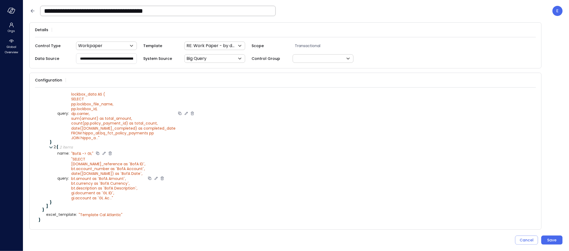
scroll to position [103, 0]
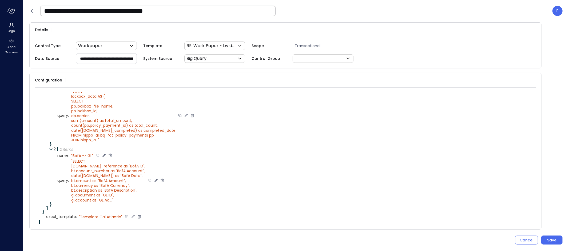
click at [132, 215] on icon at bounding box center [133, 217] width 5 height 5
type textarea "**********"
click at [122, 215] on icon at bounding box center [123, 217] width 5 height 5
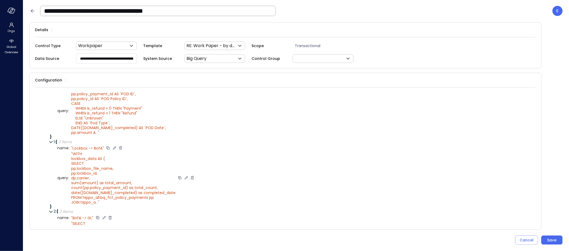
scroll to position [0, 0]
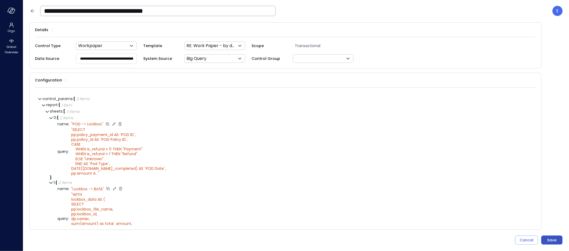
click at [550, 238] on div "Save" at bounding box center [551, 240] width 9 height 7
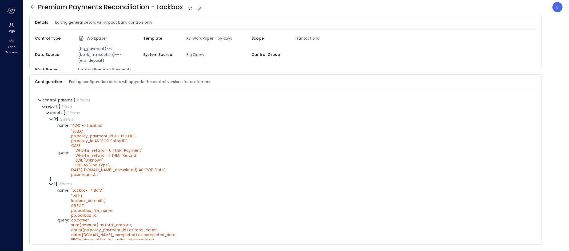
click at [31, 7] on icon at bounding box center [33, 6] width 4 height 3
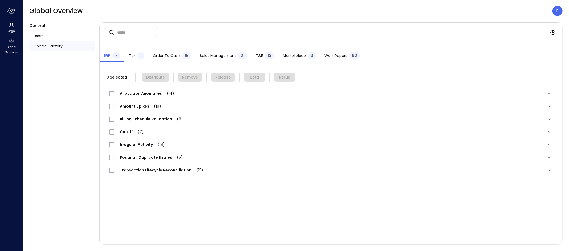
click at [341, 55] on span "Work Papers" at bounding box center [335, 56] width 23 height 6
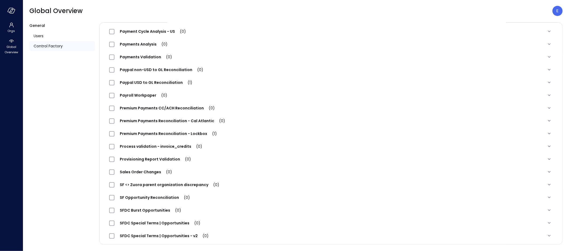
scroll to position [152, 0]
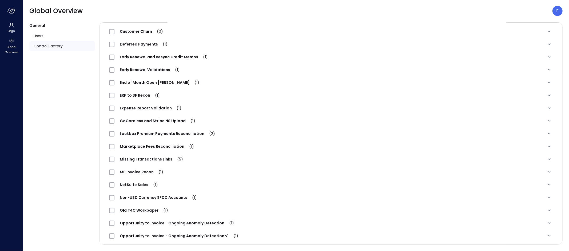
click at [163, 134] on span "Lockbox Premium Payments Reconciliation (2)" at bounding box center [167, 133] width 106 height 5
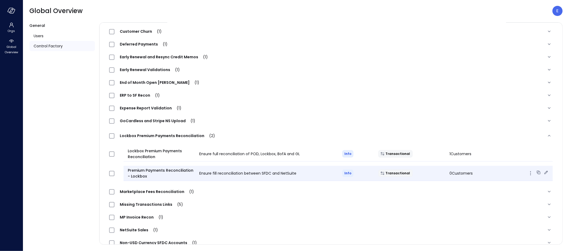
click at [543, 172] on icon at bounding box center [545, 172] width 5 height 5
click at [527, 174] on icon "button" at bounding box center [530, 173] width 6 height 6
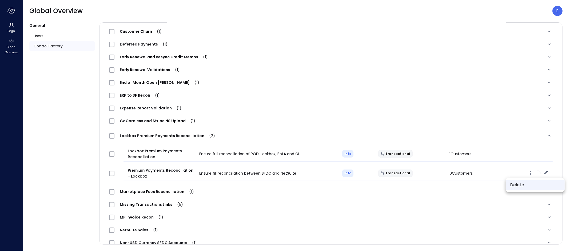
click at [521, 184] on li "Delete" at bounding box center [534, 185] width 59 height 10
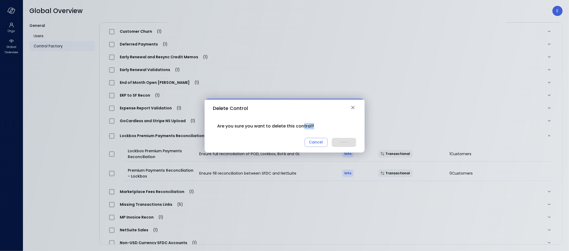
drag, startPoint x: 303, startPoint y: 129, endPoint x: 304, endPoint y: 125, distance: 4.6
click at [303, 129] on div "Are you sure you want to delete this control? Cancel Confirm . . ." at bounding box center [284, 135] width 143 height 24
click at [339, 140] on div "Cancel Confirm . . ." at bounding box center [284, 142] width 143 height 9
drag, startPoint x: 259, startPoint y: 213, endPoint x: 303, endPoint y: 217, distance: 43.9
click at [303, 217] on div "Delete Control Are you sure you want to delete this control? Cancel Confirm . .…" at bounding box center [284, 125] width 569 height 251
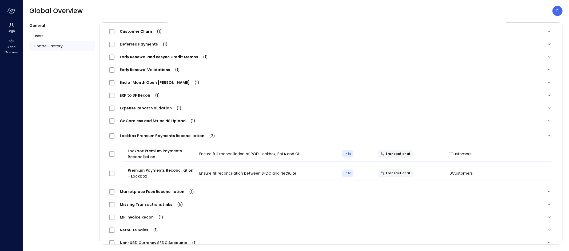
click at [303, 217] on div "MP Invoice Recon (1)" at bounding box center [324, 217] width 430 height 6
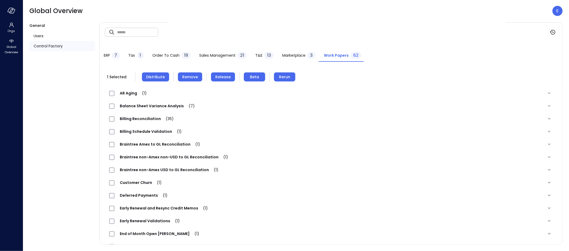
scroll to position [0, 0]
click at [192, 79] on span "Remove" at bounding box center [190, 77] width 16 height 6
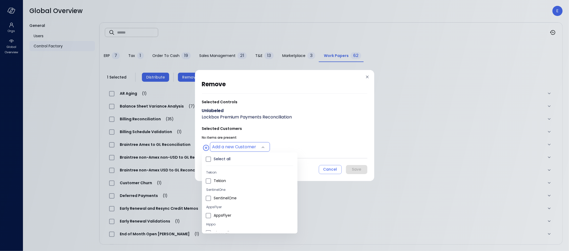
click at [254, 147] on body "Orgs Global Overview Global Overview E General Users Control Factory ​ ​ ERP 7 …" at bounding box center [284, 125] width 569 height 251
click at [225, 225] on li "Hippo All" at bounding box center [249, 228] width 95 height 9
type input "**********"
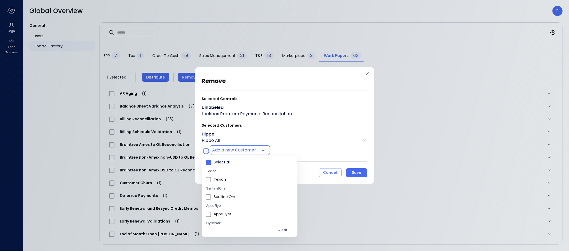
click at [355, 173] on div at bounding box center [284, 125] width 569 height 251
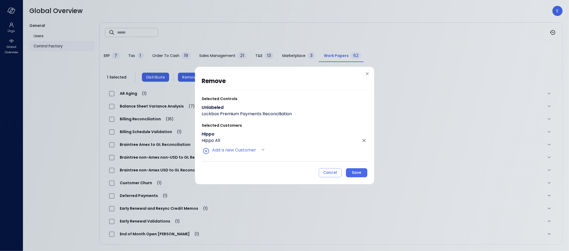
click at [355, 173] on div "Save" at bounding box center [356, 173] width 9 height 7
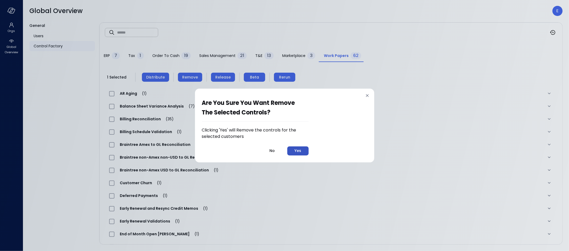
click at [300, 150] on div "Yes" at bounding box center [297, 151] width 7 height 7
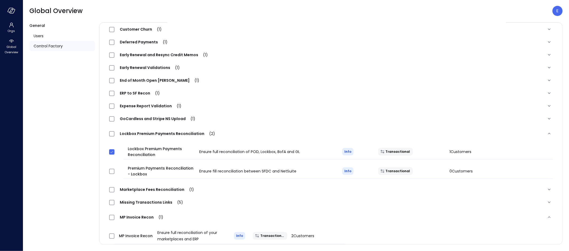
scroll to position [582, 0]
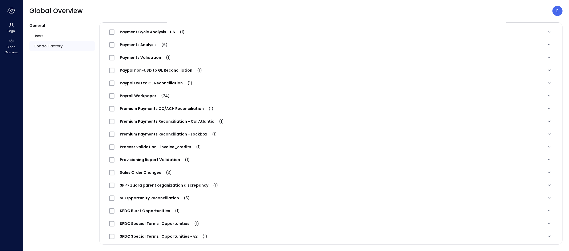
click at [156, 132] on span "Premium Payments Reconciliation - Lockbox (1)" at bounding box center [168, 134] width 108 height 5
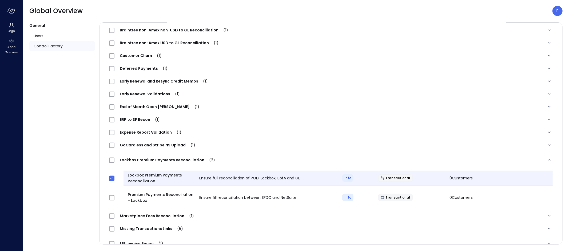
scroll to position [163, 0]
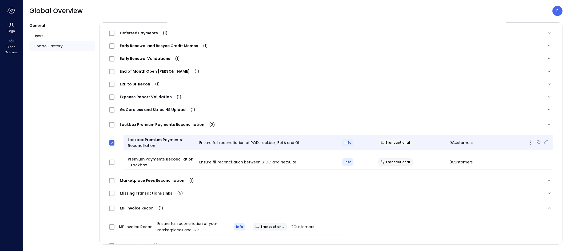
click at [200, 142] on span "Ensure full reconciliation of POD, Lockbox, BofA and GL" at bounding box center [249, 142] width 101 height 5
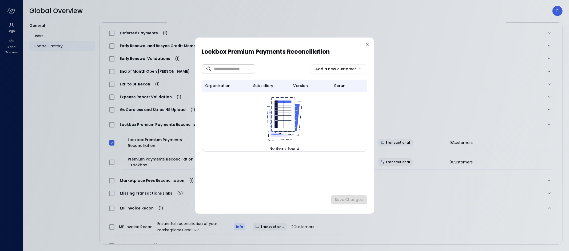
click at [368, 45] on icon at bounding box center [366, 44] width 5 height 5
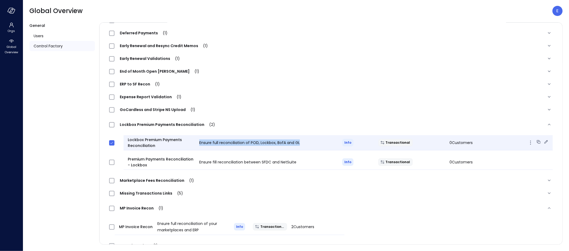
drag, startPoint x: 196, startPoint y: 142, endPoint x: 319, endPoint y: 143, distance: 122.4
click at [319, 143] on div "Ensure full reconciliation of POD, Lockbox, BofA and GL" at bounding box center [266, 143] width 143 height 6
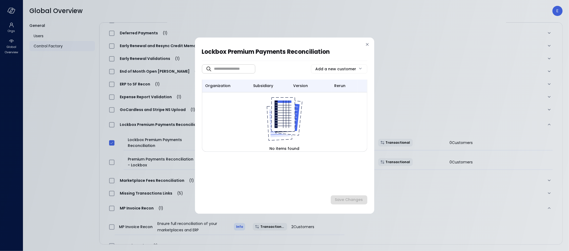
click at [367, 43] on icon at bounding box center [366, 44] width 5 height 5
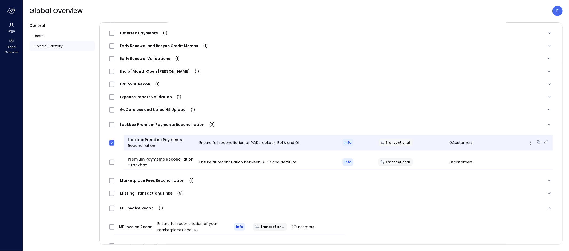
click at [219, 143] on span "Ensure full reconciliation of POD, Lockbox, BofA and GL" at bounding box center [249, 142] width 101 height 5
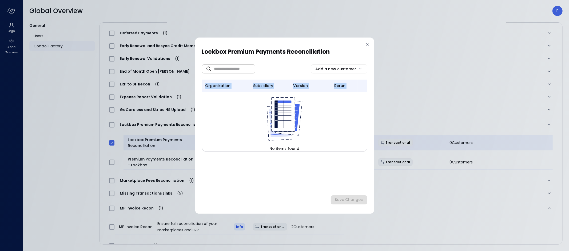
click at [219, 143] on div "organization subsidiary version rerun No items found" at bounding box center [284, 116] width 165 height 72
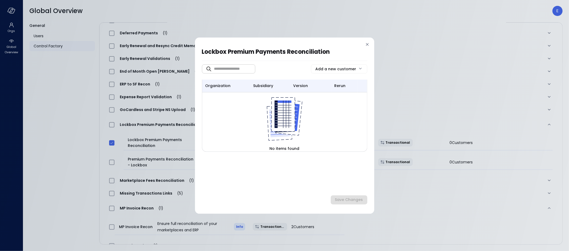
click at [369, 44] on icon at bounding box center [366, 44] width 5 height 5
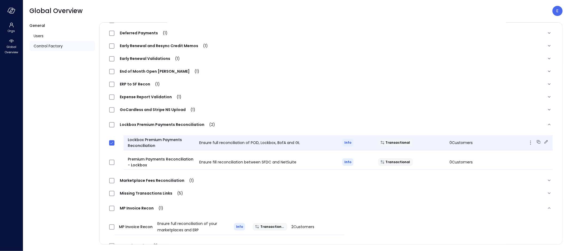
click at [202, 142] on span "Ensure full reconciliation of POD, Lockbox, BofA and GL" at bounding box center [249, 142] width 101 height 5
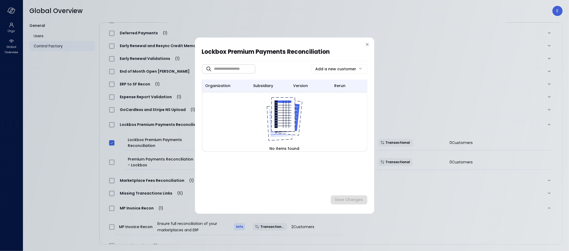
click at [365, 43] on icon at bounding box center [366, 44] width 5 height 5
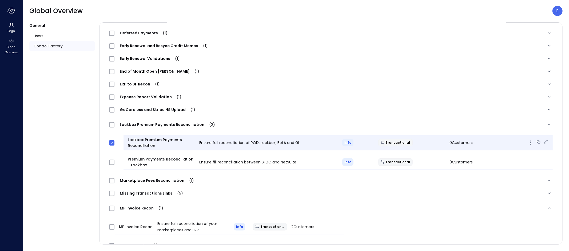
click at [544, 140] on icon at bounding box center [545, 141] width 3 height 3
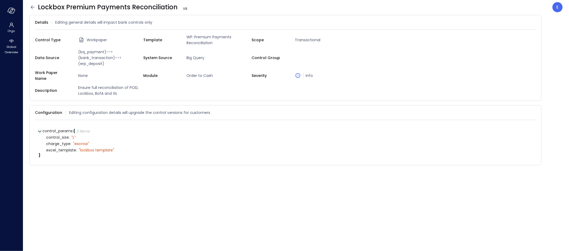
click at [87, 85] on span "Ensure full reconciliation of POD, Lockbox, BofA and GL" at bounding box center [109, 91] width 67 height 12
copy span "Ensure full reconciliation of POD, Lockbox, BofA and GL"
click at [34, 7] on icon at bounding box center [33, 6] width 4 height 3
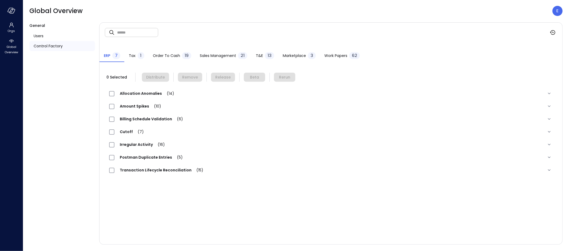
click at [340, 51] on button "Work Papers 62" at bounding box center [342, 56] width 44 height 12
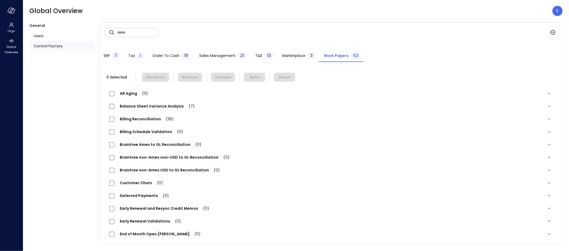
scroll to position [152, 0]
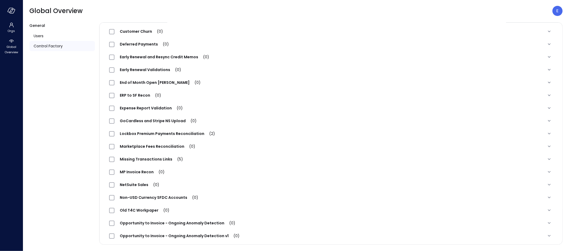
click at [162, 131] on span "Lockbox Premium Payments Reconciliation (2)" at bounding box center [167, 133] width 106 height 5
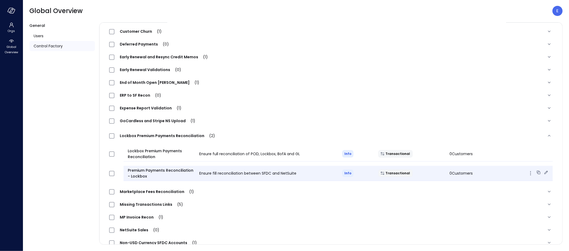
click at [544, 171] on icon at bounding box center [545, 172] width 3 height 3
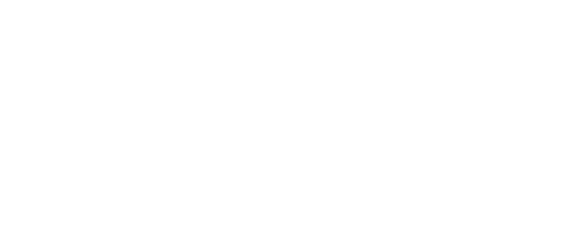
click at [451, 127] on main at bounding box center [296, 125] width 546 height 251
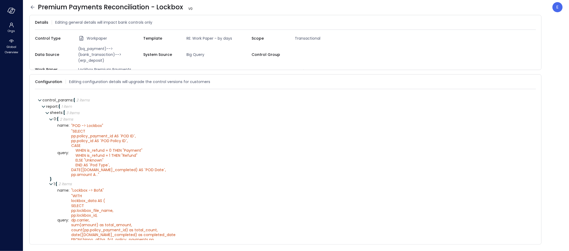
click at [98, 63] on div "Control Type Workpaper Template RE: Work Paper - by days Scope Transactional Da…" at bounding box center [285, 63] width 501 height 59
click at [100, 74] on form "Details Editing general details will impact bank controls only Control Type Wor…" at bounding box center [295, 130] width 533 height 230
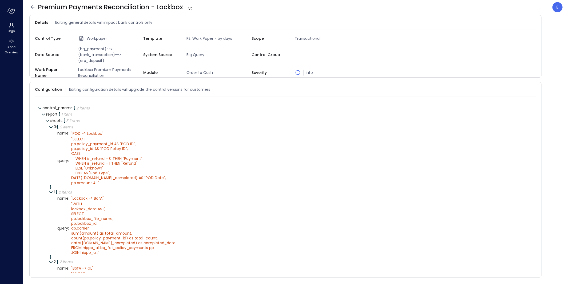
click at [298, 71] on icon at bounding box center [298, 72] width 6 height 6
click at [308, 73] on div "Info" at bounding box center [327, 73] width 65 height 6
click at [296, 72] on icon at bounding box center [298, 72] width 6 height 6
click at [534, 21] on icon at bounding box center [532, 22] width 3 height 3
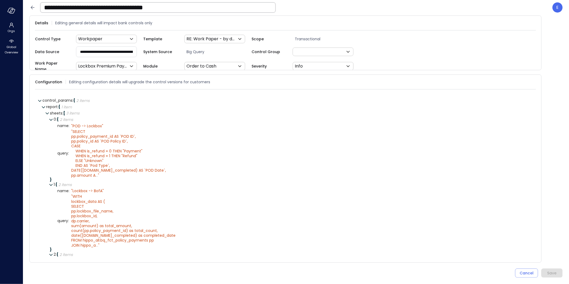
click at [390, 58] on div "**********" at bounding box center [285, 60] width 501 height 51
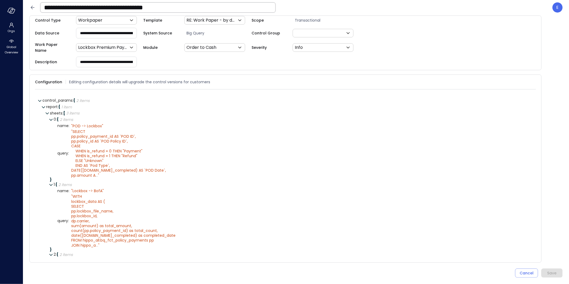
paste input "***"
type input "**********"
click at [547, 251] on div "Save" at bounding box center [551, 273] width 9 height 7
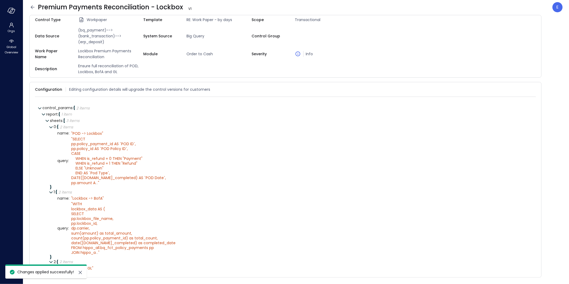
click at [32, 7] on icon at bounding box center [32, 7] width 6 height 6
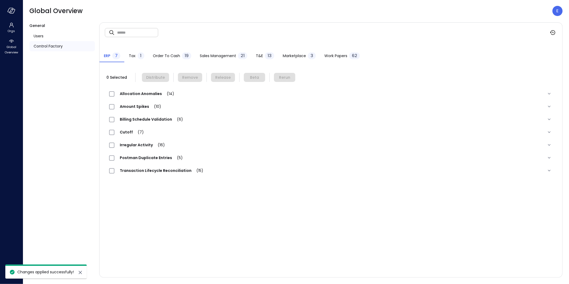
click at [340, 54] on span "Work Papers" at bounding box center [335, 56] width 23 height 6
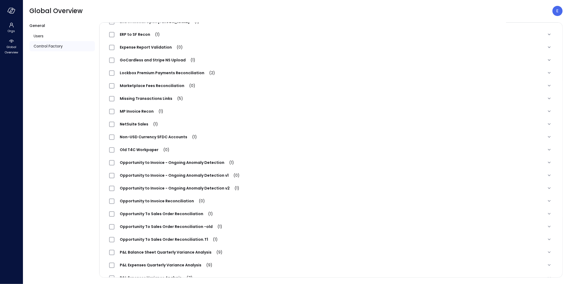
scroll to position [494, 0]
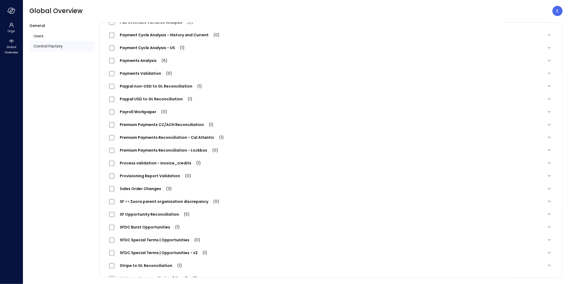
click at [171, 149] on span "Premium Payments Reconciliation - Lockbox (0)" at bounding box center [168, 149] width 109 height 5
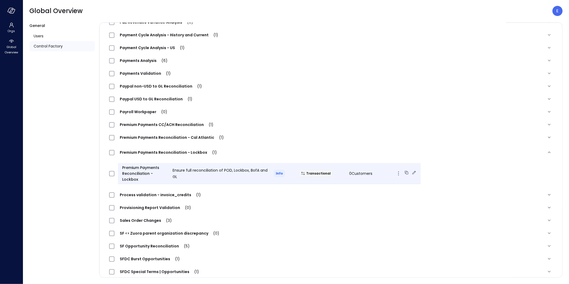
click at [411, 172] on icon at bounding box center [413, 172] width 5 height 5
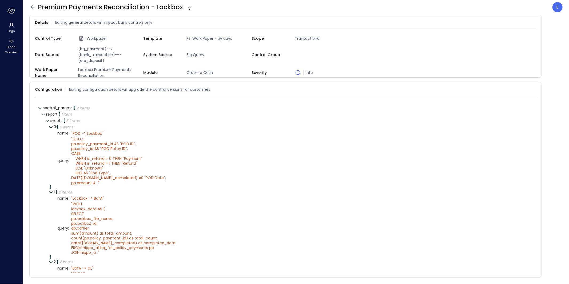
click at [406, 172] on div "query : " SELECT pp.policy_payment_id AS `POD ID`, pp.policy_id AS `POD Policy …" at bounding box center [294, 160] width 475 height 49
click at [31, 5] on icon at bounding box center [32, 7] width 6 height 6
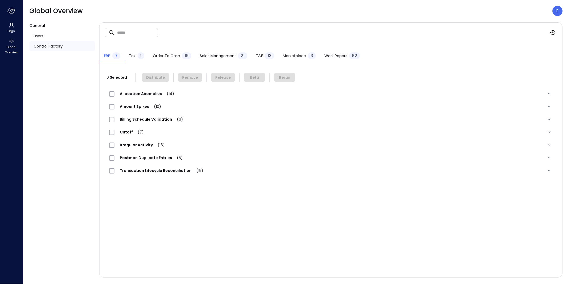
click at [345, 53] on span "Work Papers" at bounding box center [335, 56] width 23 height 6
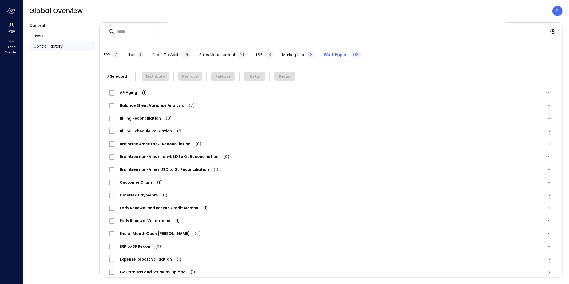
scroll to position [135, 0]
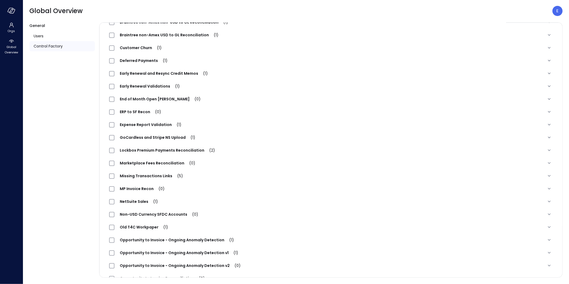
click at [154, 150] on span "Lockbox Premium Payments Reconciliation (2)" at bounding box center [167, 149] width 106 height 5
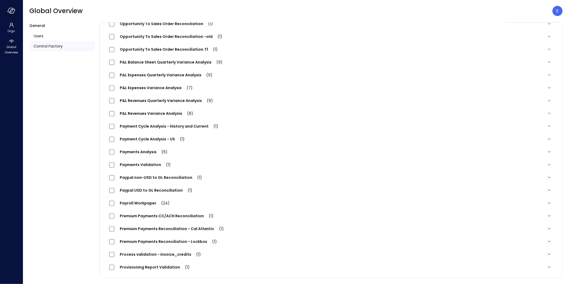
scroll to position [490, 0]
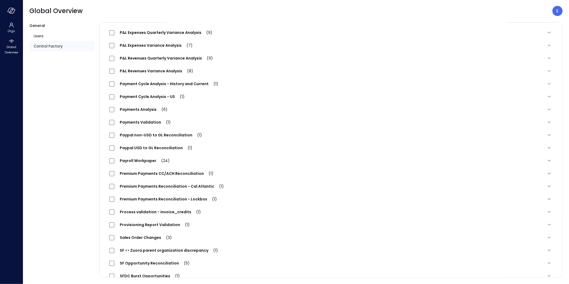
click at [128, 199] on span "Premium Payments Reconciliation - Lockbox (1)" at bounding box center [168, 198] width 108 height 5
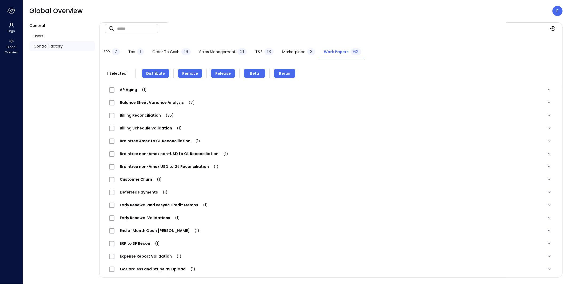
scroll to position [0, 0]
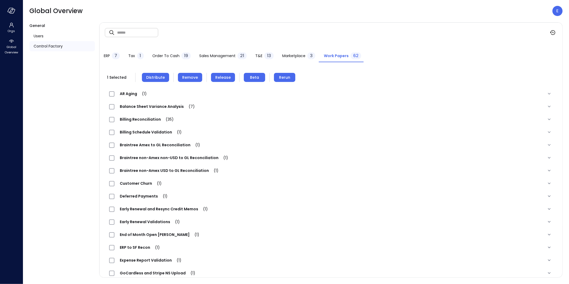
click at [155, 76] on span "Distribute" at bounding box center [155, 77] width 19 height 6
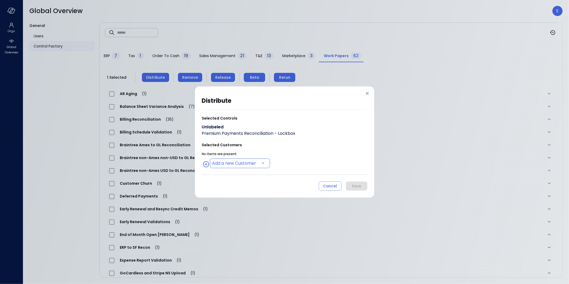
click at [259, 160] on body "Orgs Global Overview Global Overview E General Users Control Factory ​ ​ ERP 7 …" at bounding box center [284, 142] width 569 height 284
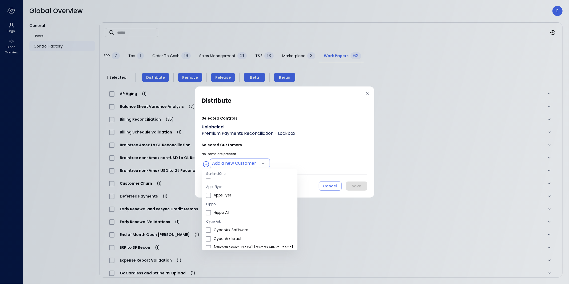
scroll to position [37, 0]
click at [224, 211] on span "Hippo All" at bounding box center [253, 212] width 79 height 6
type input "**********"
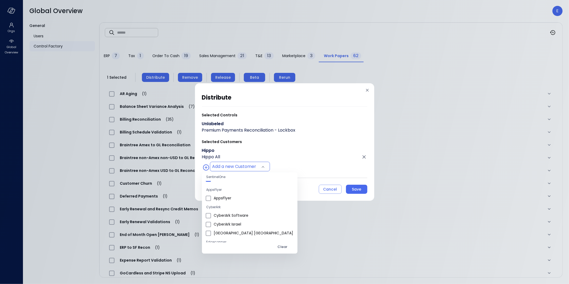
click at [357, 190] on div at bounding box center [284, 142] width 569 height 284
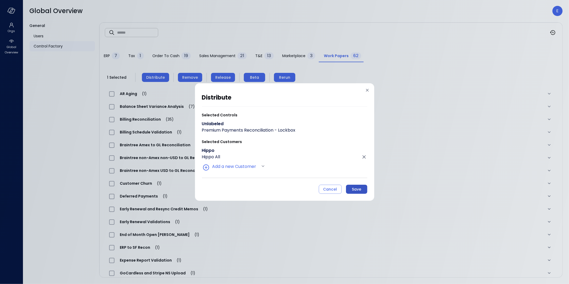
click at [358, 189] on div "Save" at bounding box center [356, 189] width 9 height 7
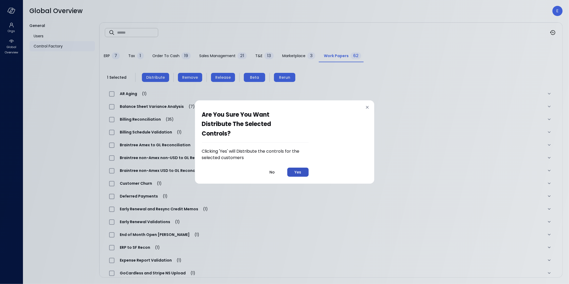
click at [295, 171] on div "Yes" at bounding box center [297, 172] width 7 height 7
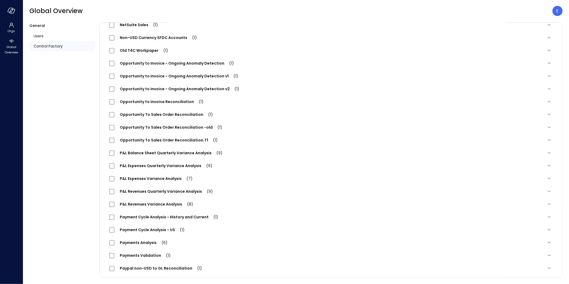
scroll to position [358, 0]
click at [211, 137] on span "(1)" at bounding box center [213, 138] width 10 height 5
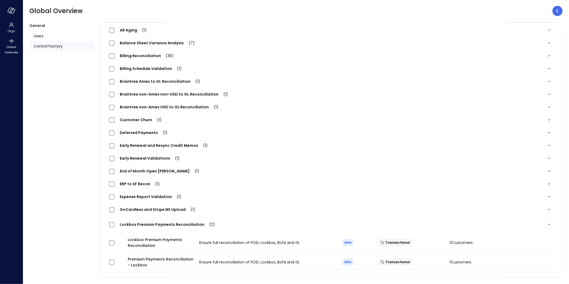
scroll to position [0, 0]
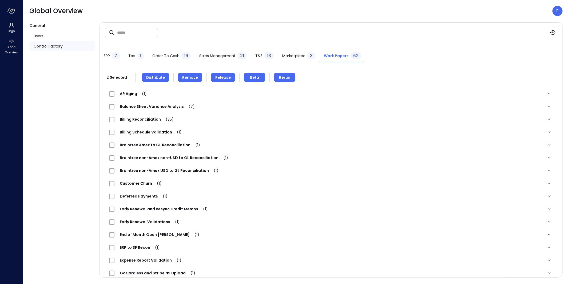
click at [192, 76] on span "Remove" at bounding box center [190, 77] width 16 height 6
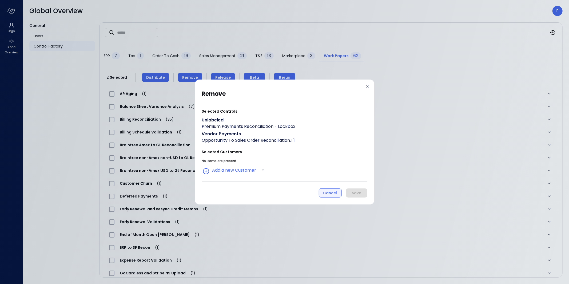
click at [335, 194] on div "Cancel" at bounding box center [330, 193] width 14 height 7
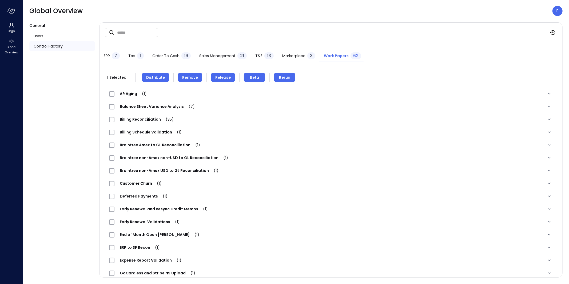
click at [192, 78] on span "Remove" at bounding box center [190, 77] width 16 height 6
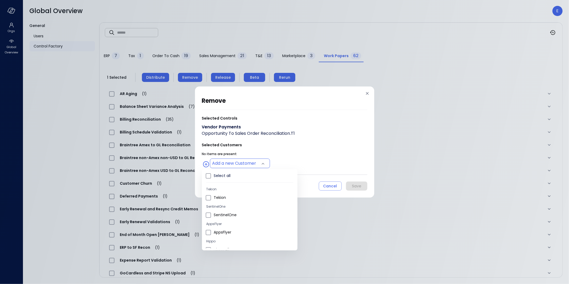
click at [248, 159] on body "Orgs Global Overview Global Overview E General Users Control Factory ​ ​ ERP 7 …" at bounding box center [284, 142] width 569 height 284
click at [231, 178] on li "Select all" at bounding box center [249, 175] width 95 height 9
type input "**********"
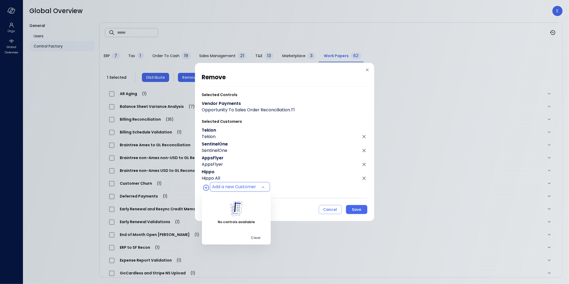
click at [362, 209] on div at bounding box center [284, 142] width 569 height 284
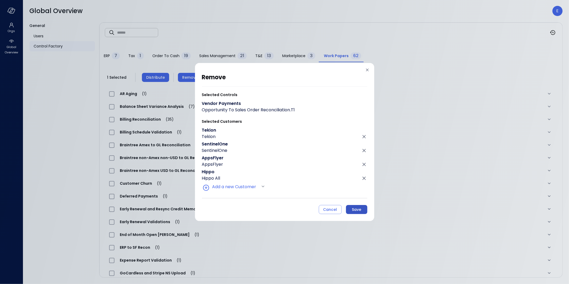
click at [361, 211] on button "Save" at bounding box center [356, 209] width 21 height 9
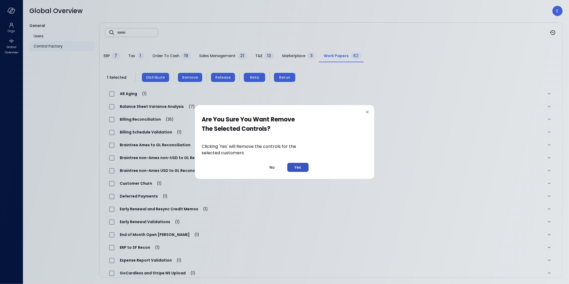
click at [296, 166] on div "Yes" at bounding box center [297, 167] width 7 height 7
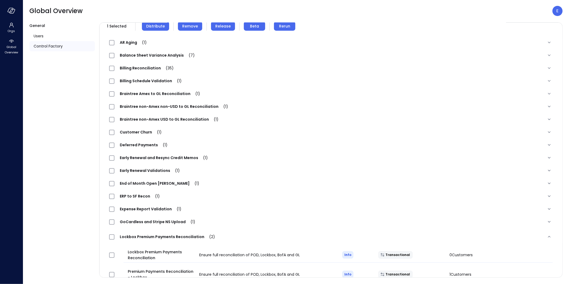
scroll to position [51, 0]
click at [161, 237] on span "Lockbox Premium Payments Reconciliation (2)" at bounding box center [167, 236] width 106 height 5
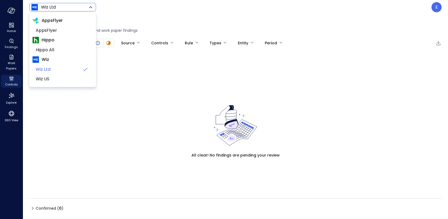
click at [44, 8] on body "Home Findings Work Papers Controls Explore 360 View Wiz Ltd ****** ​ E Findings…" at bounding box center [224, 109] width 448 height 219
click at [46, 50] on span "Hippo All" at bounding box center [62, 50] width 53 height 6
type input "*******"
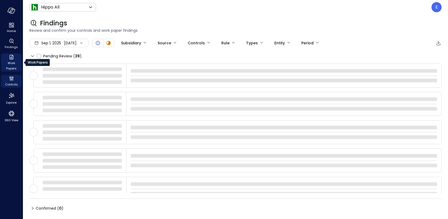
click at [11, 54] on icon "Work Papers" at bounding box center [11, 57] width 6 height 6
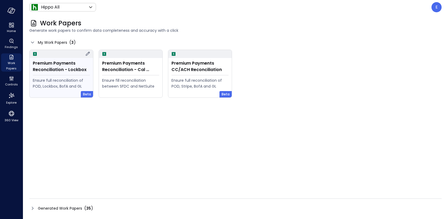
click at [56, 68] on div "Premium Payments Reconciliation - Lockbox" at bounding box center [61, 66] width 57 height 13
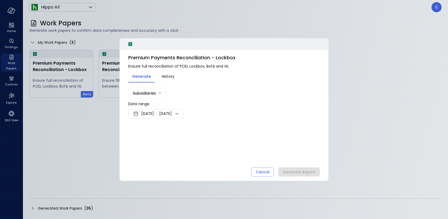
click at [154, 111] on span "[DATE]" at bounding box center [147, 113] width 13 height 6
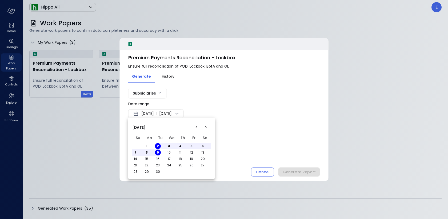
click at [198, 127] on button "<" at bounding box center [196, 127] width 10 height 10
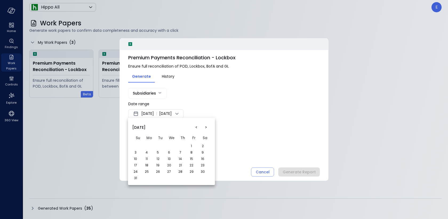
click at [198, 127] on button "<" at bounding box center [196, 127] width 10 height 10
click at [159, 146] on button "1" at bounding box center [158, 146] width 6 height 6
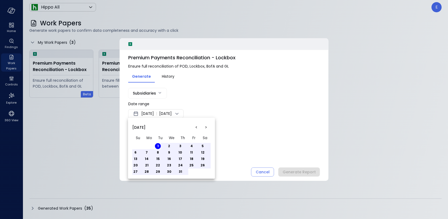
click at [168, 146] on button "2" at bounding box center [169, 146] width 6 height 6
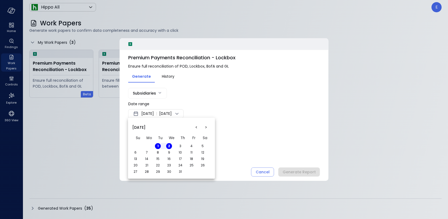
click at [267, 136] on div at bounding box center [224, 109] width 448 height 219
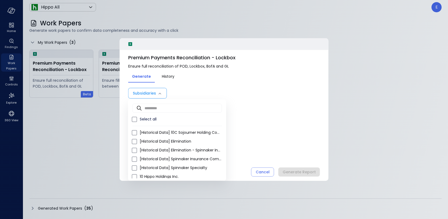
click at [155, 91] on body "Home Findings Work Papers Controls Explore 360 View Hippo All ******* ​ E Work …" at bounding box center [224, 109] width 448 height 219
click at [151, 118] on span "Select all" at bounding box center [181, 119] width 82 height 6
type input "**********"
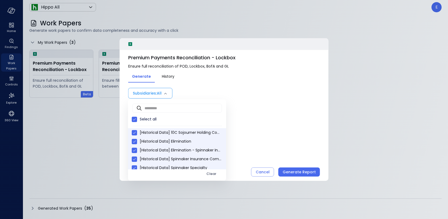
click at [297, 157] on div at bounding box center [224, 109] width 448 height 219
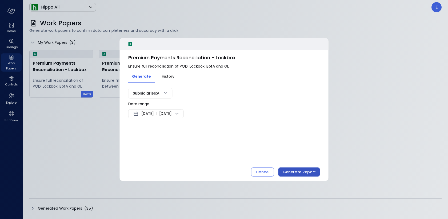
click at [298, 173] on div "Generate Report" at bounding box center [299, 171] width 33 height 7
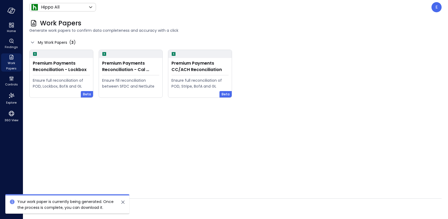
click at [123, 200] on icon "close" at bounding box center [123, 202] width 6 height 6
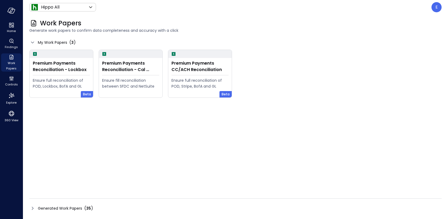
click at [46, 207] on span "Generated Work Papers" at bounding box center [60, 208] width 44 height 6
click at [66, 207] on span "Generated Work Papers" at bounding box center [60, 208] width 44 height 6
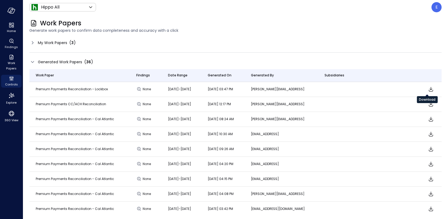
click at [428, 90] on icon "Download" at bounding box center [431, 89] width 6 height 6
click at [65, 42] on span "My Work Papers" at bounding box center [52, 43] width 29 height 6
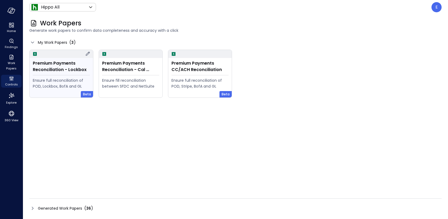
click at [69, 65] on div "Premium Payments Reconciliation - Lockbox" at bounding box center [61, 66] width 57 height 13
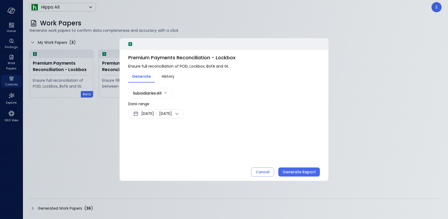
click at [148, 115] on span "Sep 2, 2025" at bounding box center [147, 113] width 13 height 6
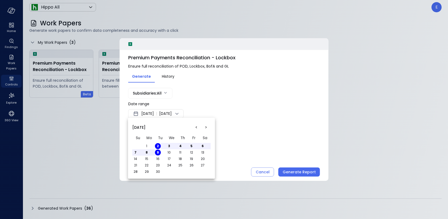
click at [196, 126] on button "<" at bounding box center [196, 127] width 10 height 10
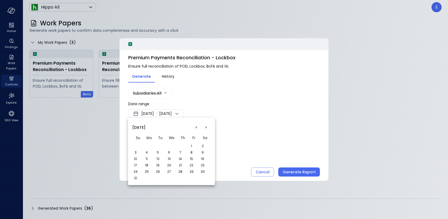
click at [196, 126] on button "<" at bounding box center [196, 127] width 10 height 10
click at [157, 145] on button "1" at bounding box center [158, 146] width 6 height 6
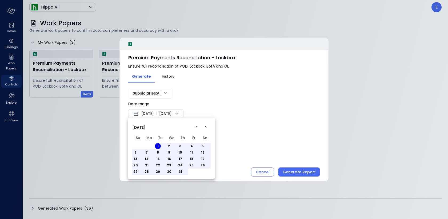
click at [180, 172] on button "31" at bounding box center [180, 171] width 6 height 6
click at [252, 131] on div at bounding box center [224, 109] width 448 height 219
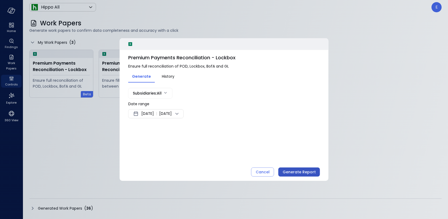
click at [300, 172] on div "Generate Report" at bounding box center [299, 171] width 33 height 7
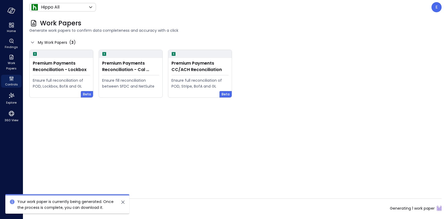
click at [125, 200] on icon "close" at bounding box center [123, 202] width 6 height 6
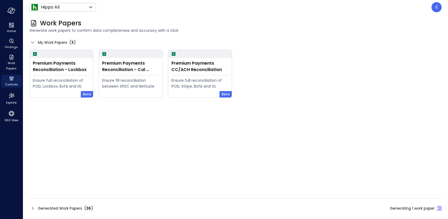
click at [79, 205] on span "Generated Work Papers" at bounding box center [60, 208] width 44 height 6
click at [60, 208] on span "Generated Work Papers" at bounding box center [60, 208] width 44 height 6
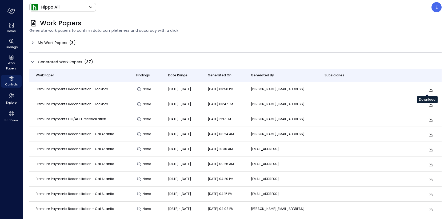
click at [429, 89] on icon "Download" at bounding box center [431, 89] width 4 height 5
